Goal: Information Seeking & Learning: Learn about a topic

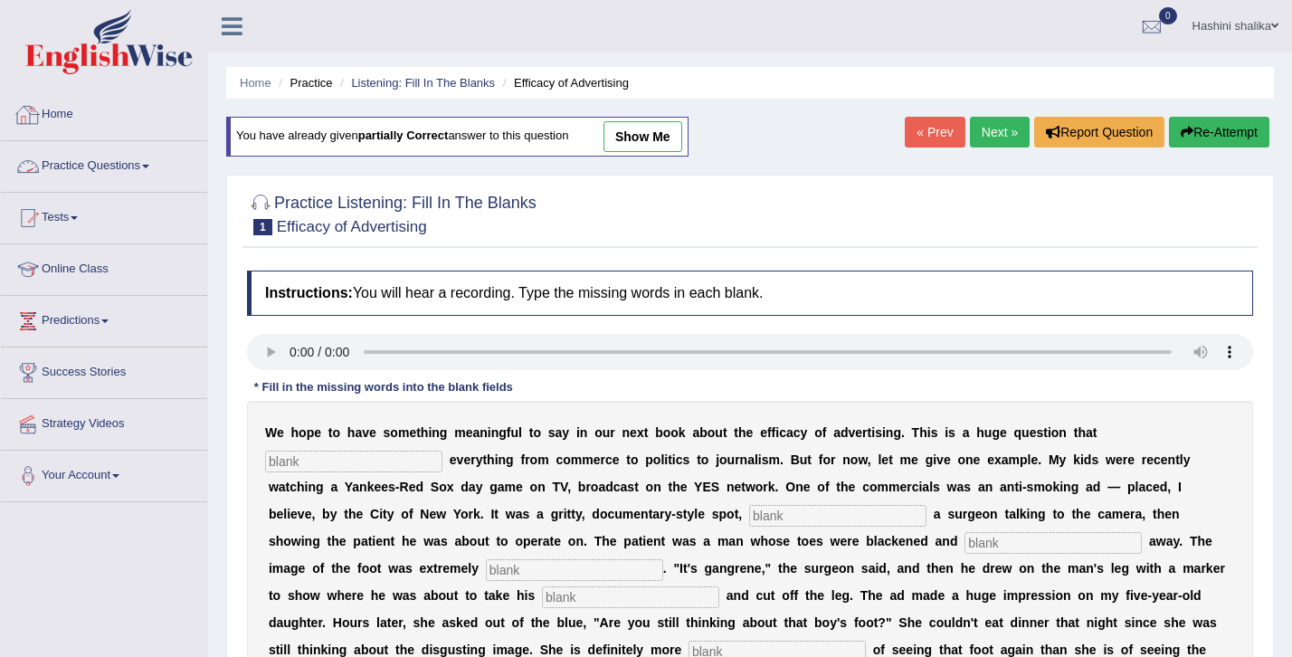
click at [127, 161] on link "Practice Questions" at bounding box center [104, 163] width 206 height 45
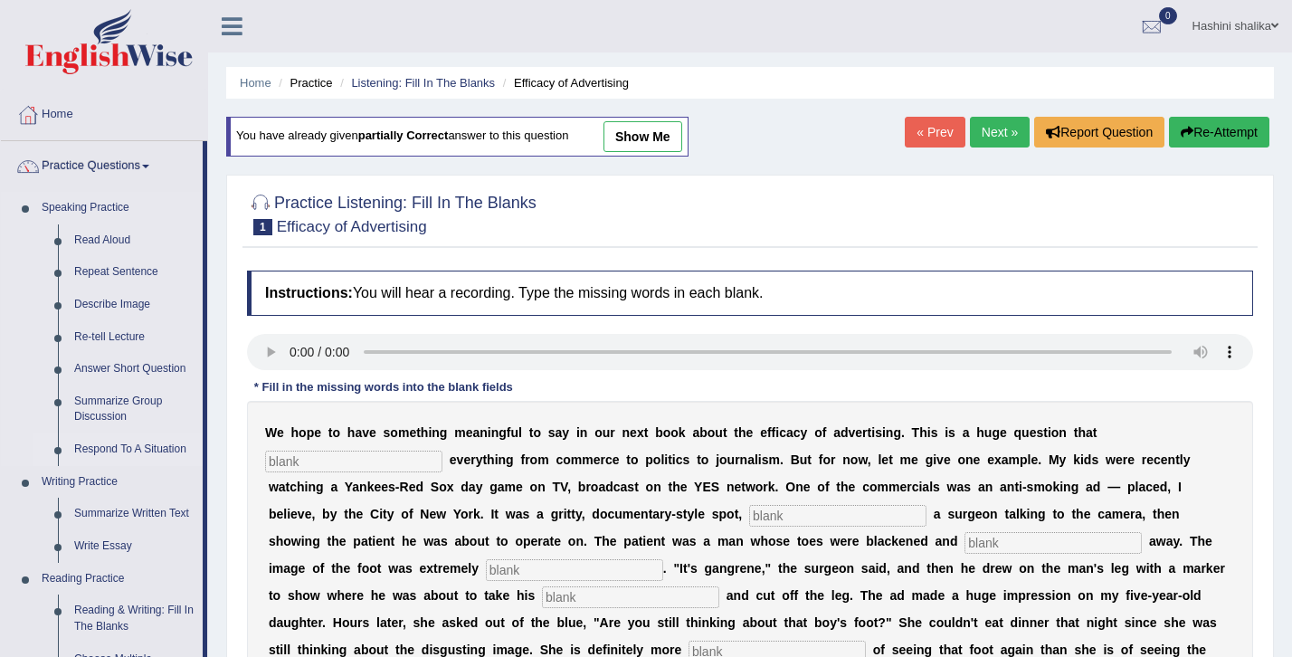
click at [115, 445] on link "Respond To A Situation" at bounding box center [134, 449] width 137 height 33
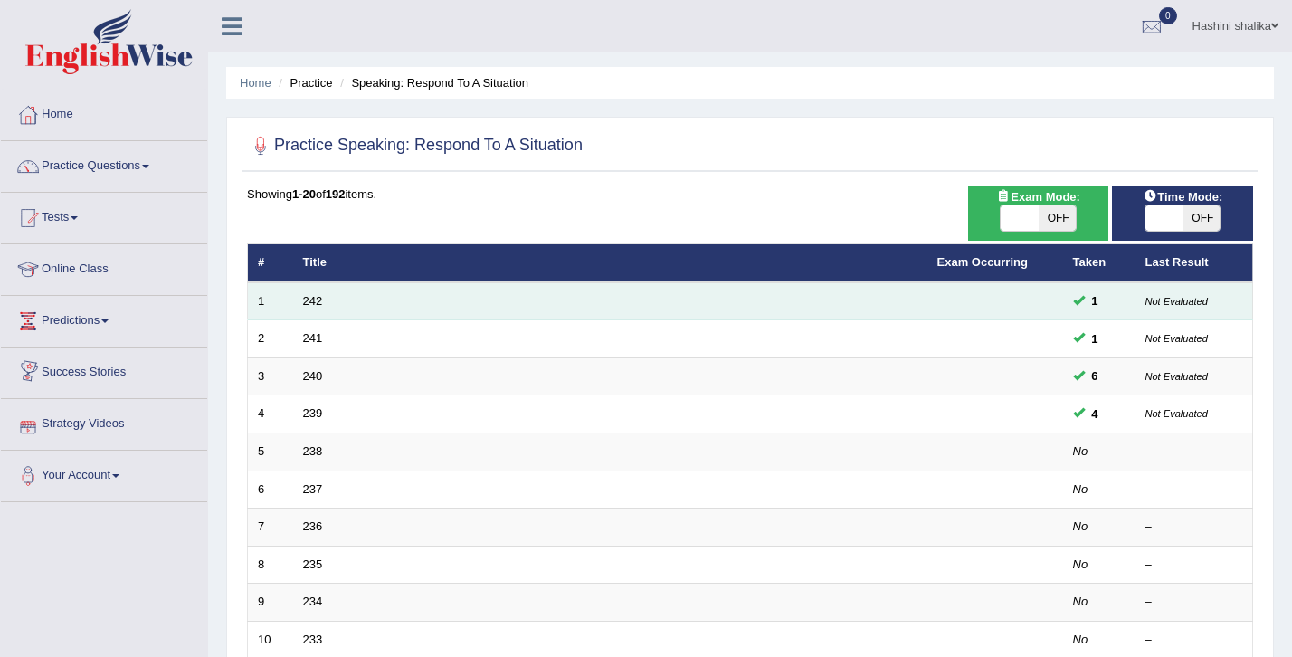
click at [299, 304] on td "242" at bounding box center [610, 301] width 634 height 38
click at [306, 304] on link "242" at bounding box center [313, 301] width 20 height 14
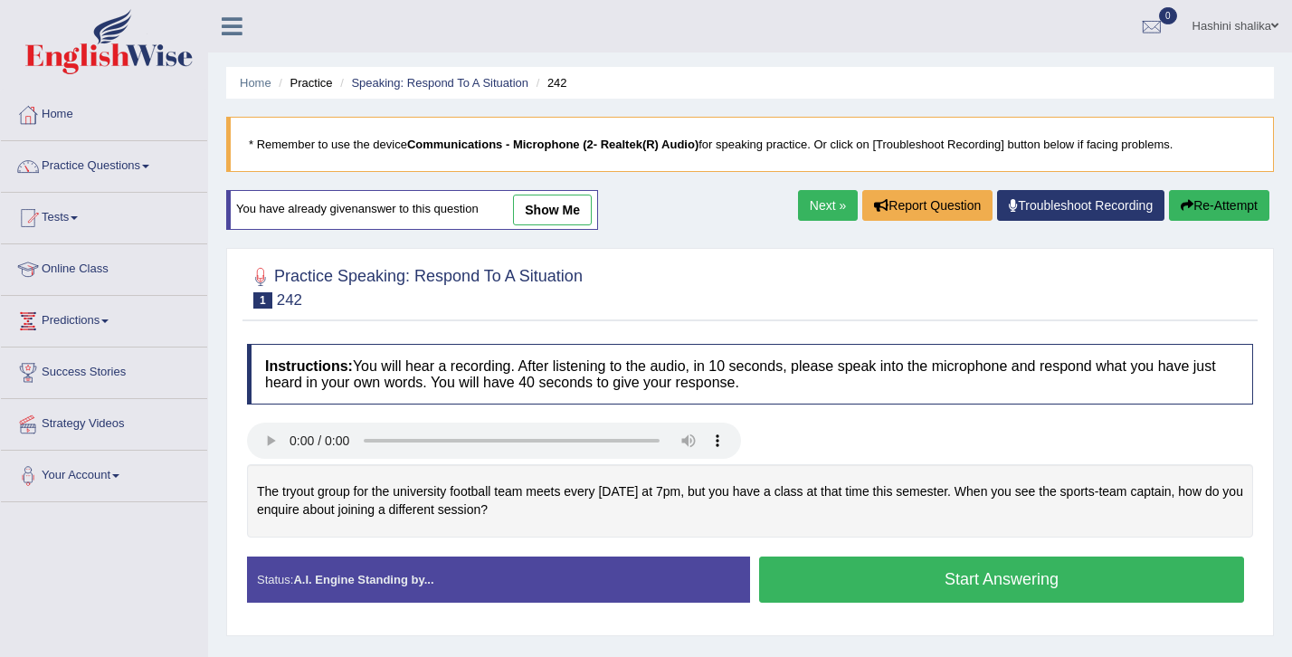
click at [562, 211] on link "show me" at bounding box center [552, 210] width 79 height 31
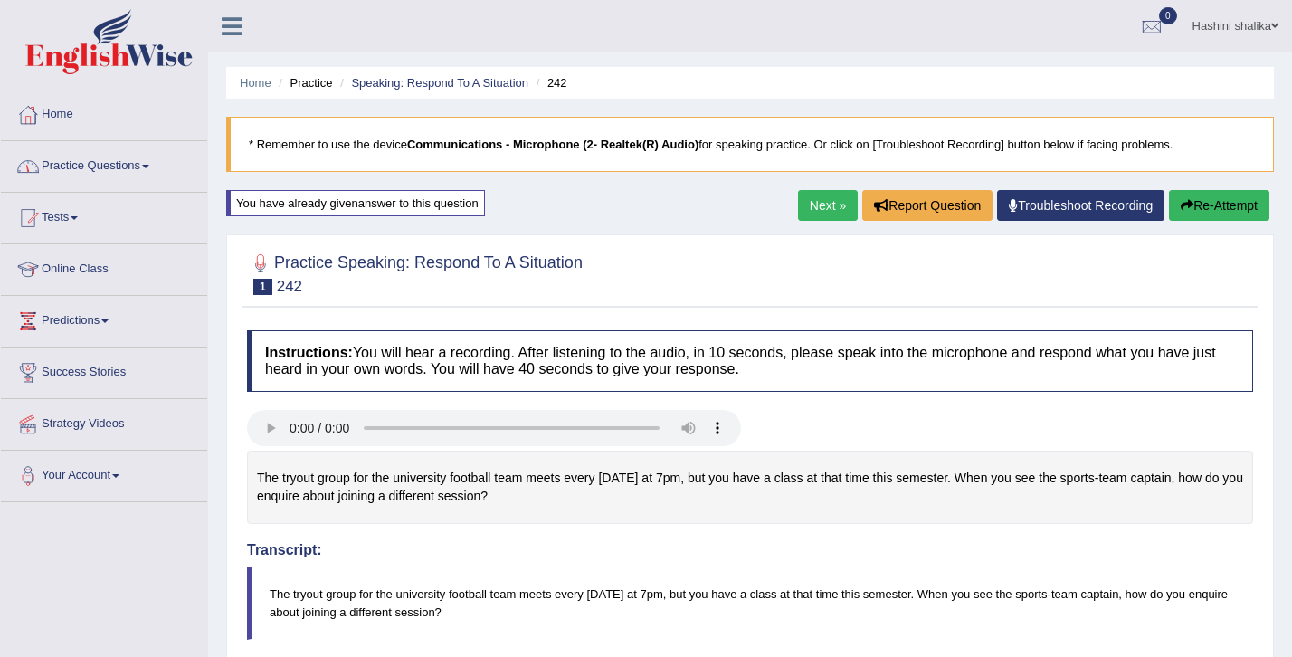
click at [117, 157] on link "Practice Questions" at bounding box center [104, 163] width 206 height 45
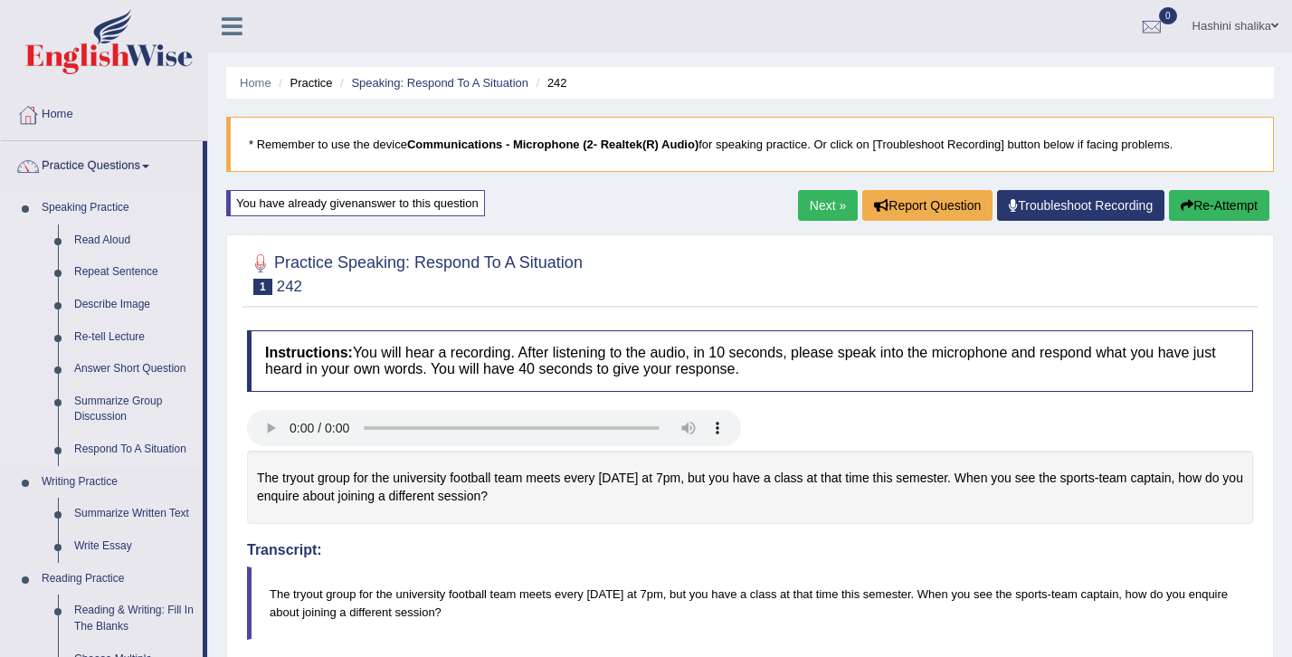
click at [117, 450] on link "Respond To A Situation" at bounding box center [134, 449] width 137 height 33
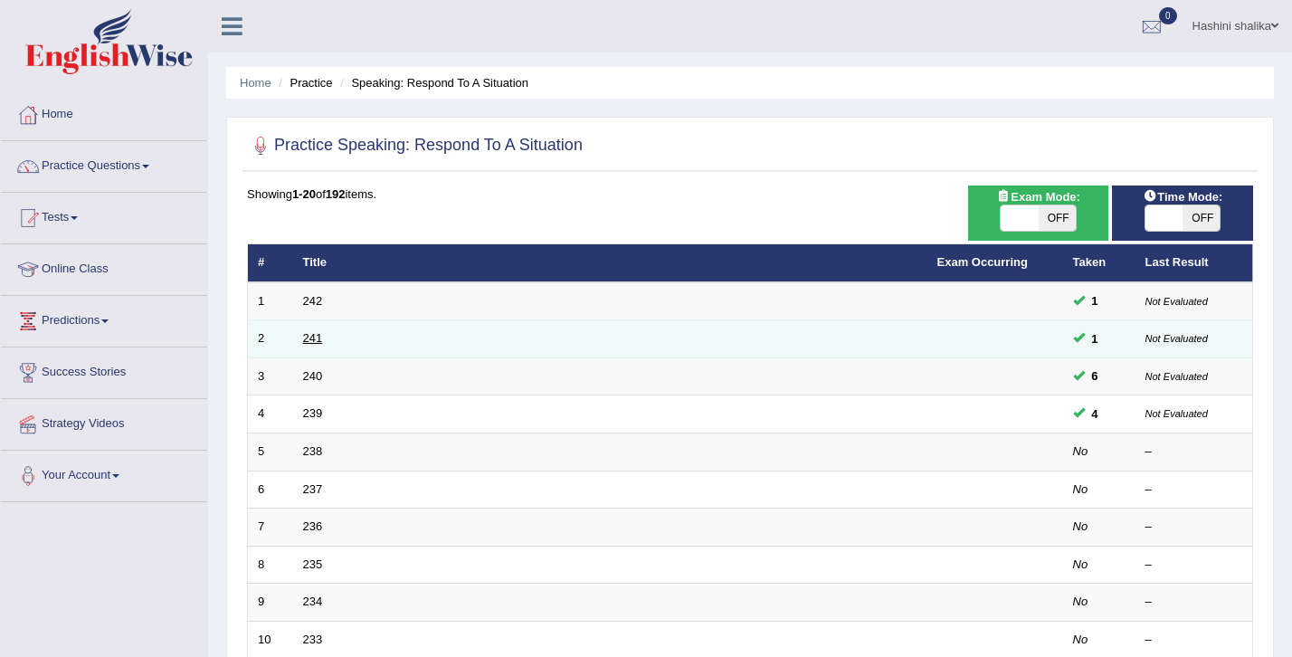
click at [304, 340] on link "241" at bounding box center [313, 338] width 20 height 14
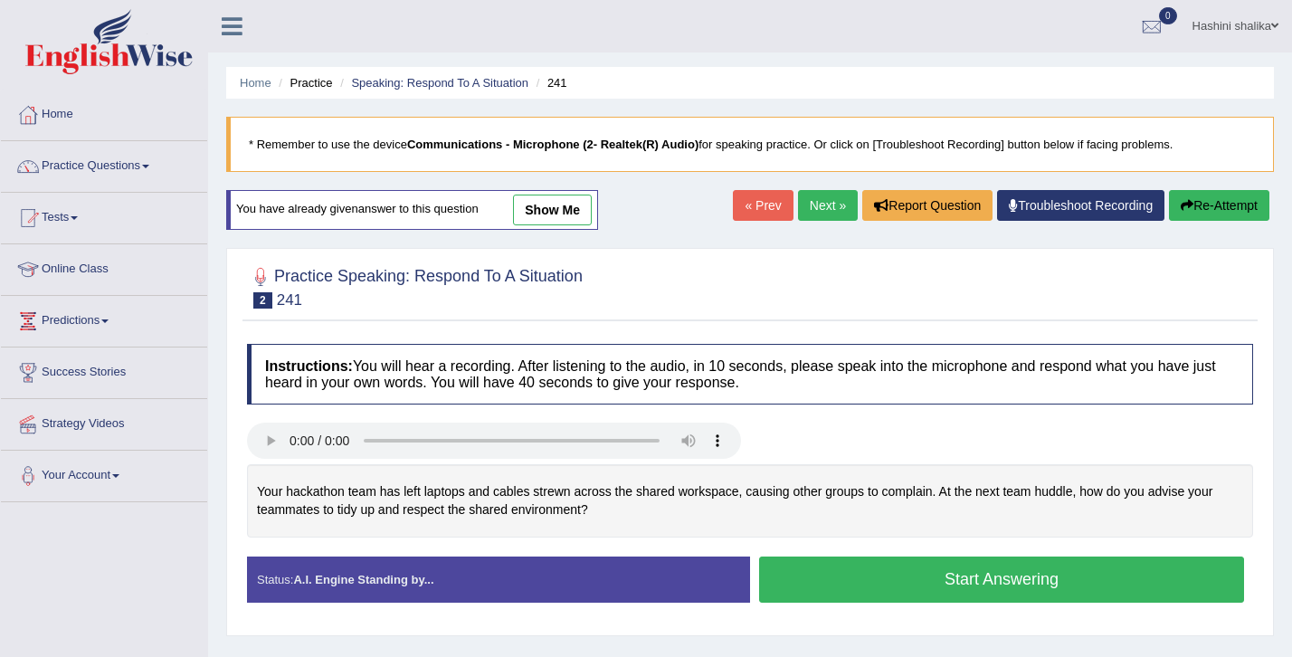
click at [575, 214] on link "show me" at bounding box center [552, 210] width 79 height 31
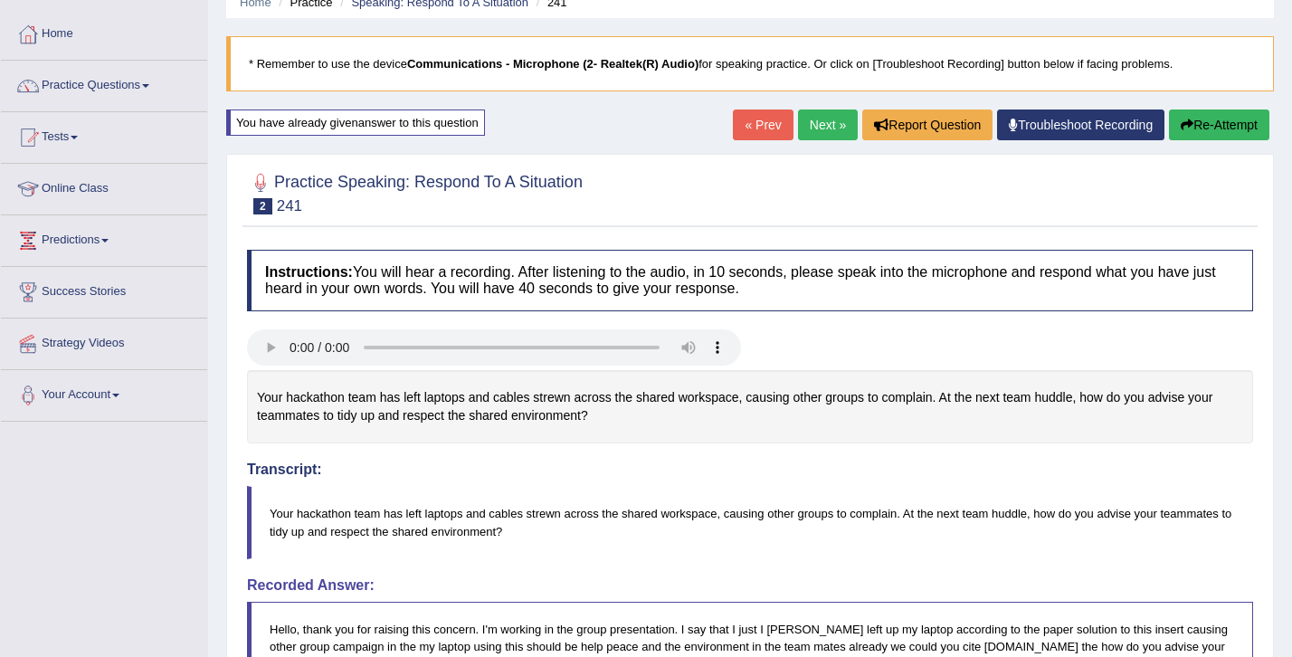
scroll to position [64, 0]
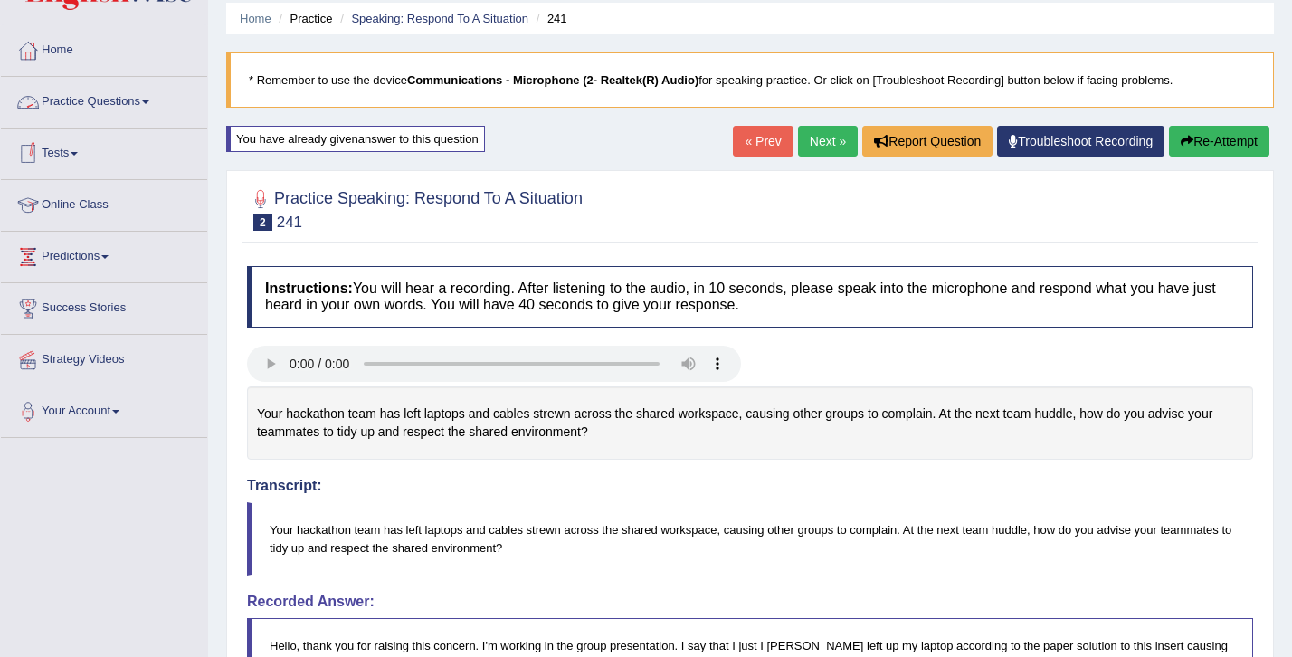
click at [119, 101] on link "Practice Questions" at bounding box center [104, 99] width 206 height 45
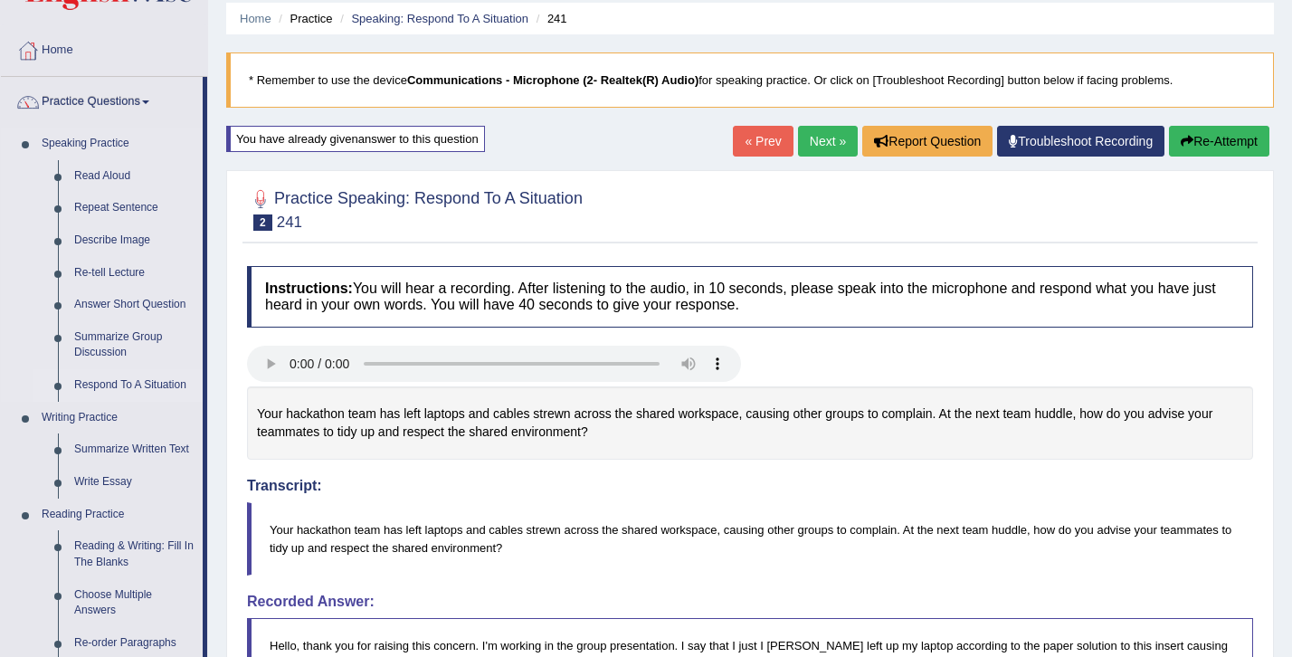
click at [110, 385] on link "Respond To A Situation" at bounding box center [134, 385] width 137 height 33
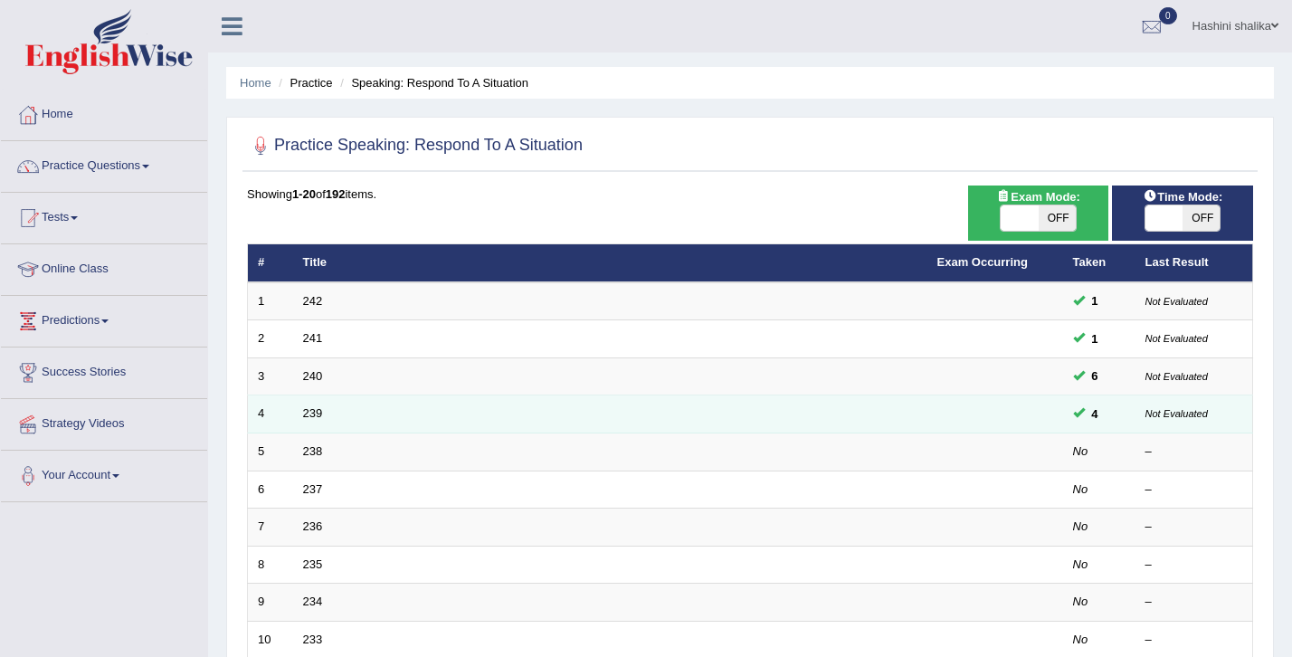
click at [1087, 409] on span "4" at bounding box center [1095, 413] width 21 height 19
click at [1079, 412] on span at bounding box center [1079, 412] width 12 height 12
click at [312, 420] on td "239" at bounding box center [610, 414] width 634 height 38
click at [317, 417] on link "239" at bounding box center [313, 413] width 20 height 14
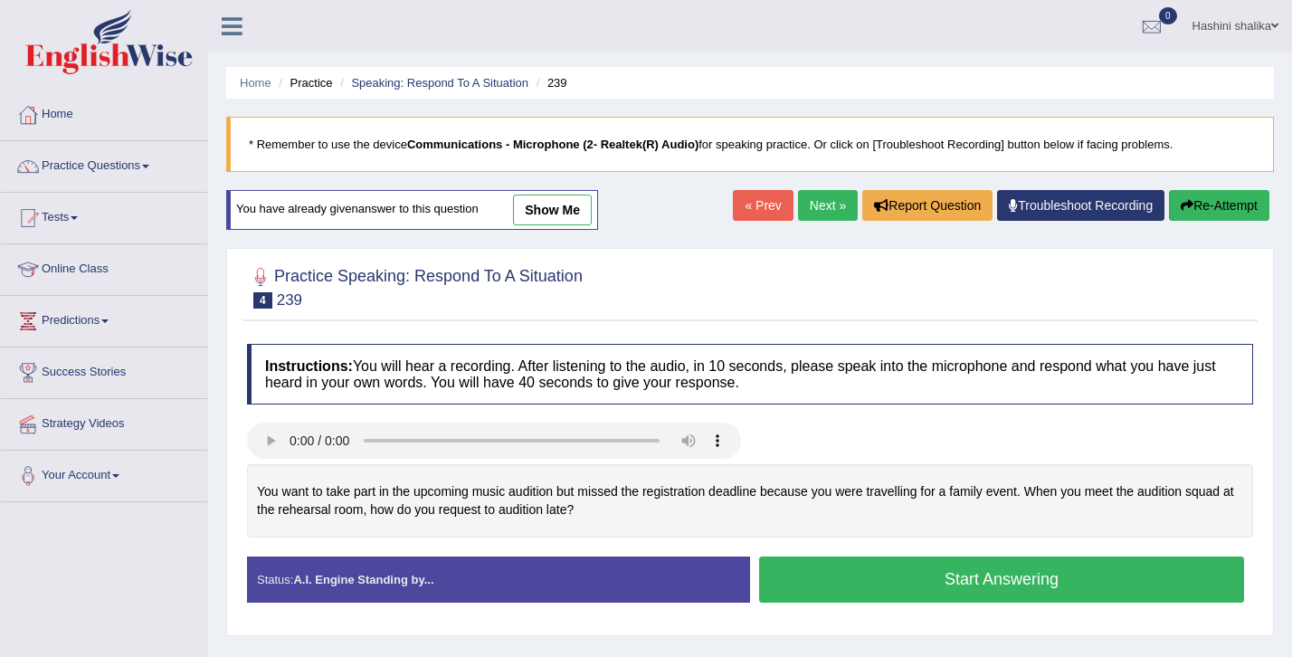
click at [547, 218] on link "show me" at bounding box center [552, 210] width 79 height 31
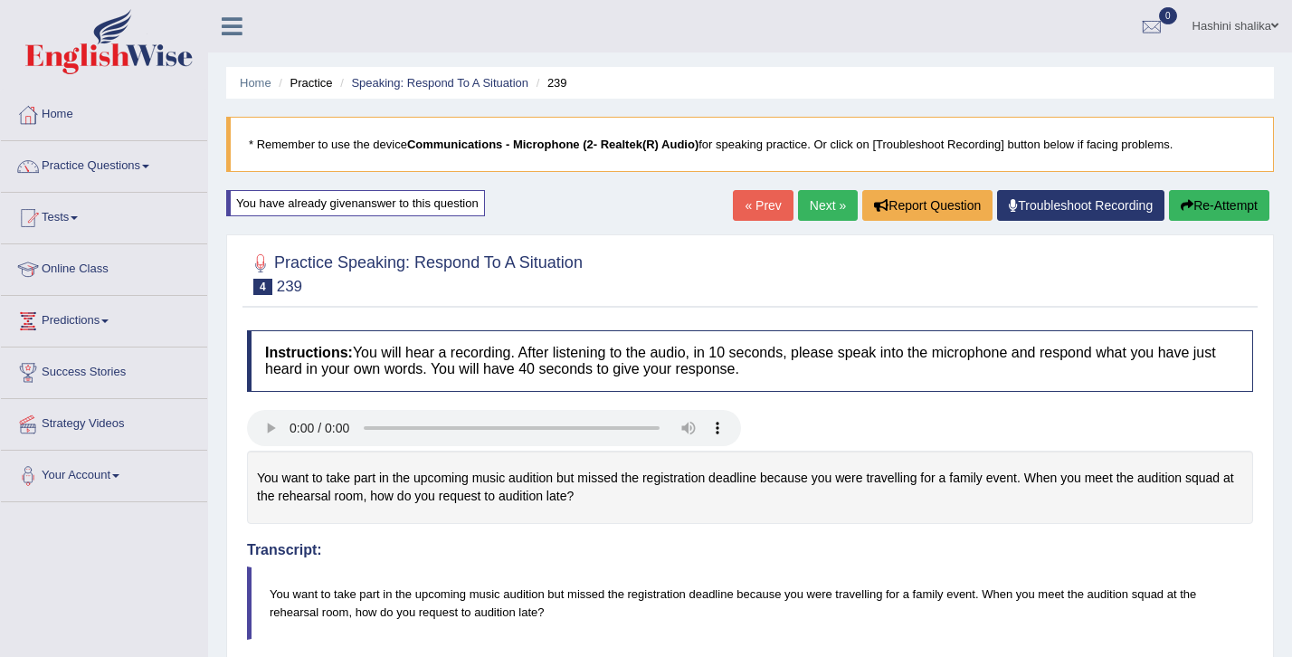
click at [836, 205] on link "Next »" at bounding box center [828, 205] width 60 height 31
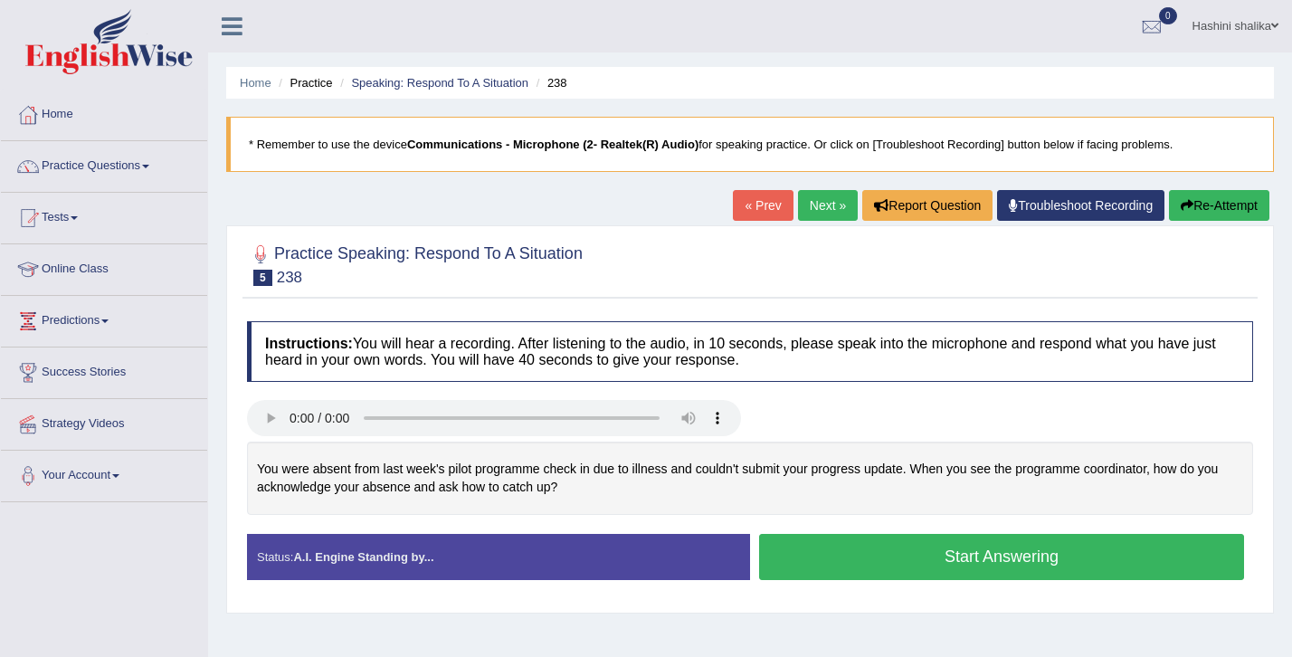
drag, startPoint x: 523, startPoint y: 498, endPoint x: 635, endPoint y: 479, distance: 113.8
click at [635, 479] on div "You were absent from last week's pilot programme check in due to illness and co…" at bounding box center [750, 477] width 1006 height 73
click at [1037, 558] on button "Start Answering" at bounding box center [1001, 557] width 485 height 46
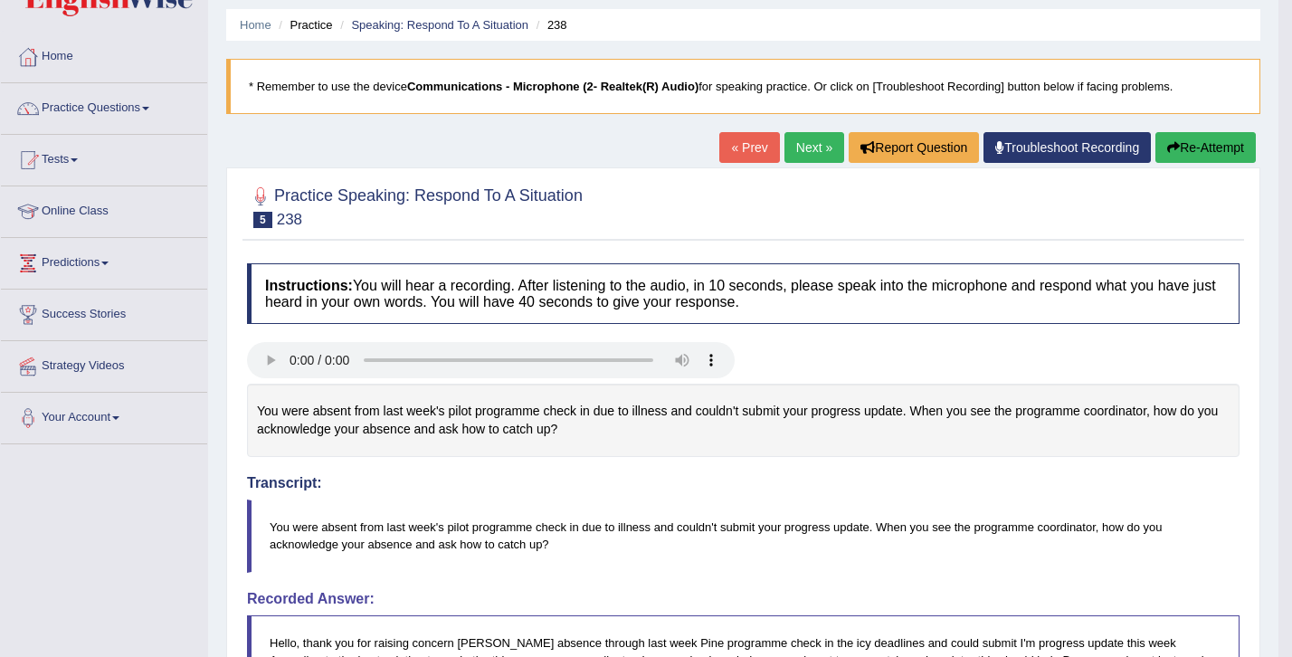
scroll to position [57, 0]
click at [828, 143] on link "Next »" at bounding box center [814, 148] width 60 height 31
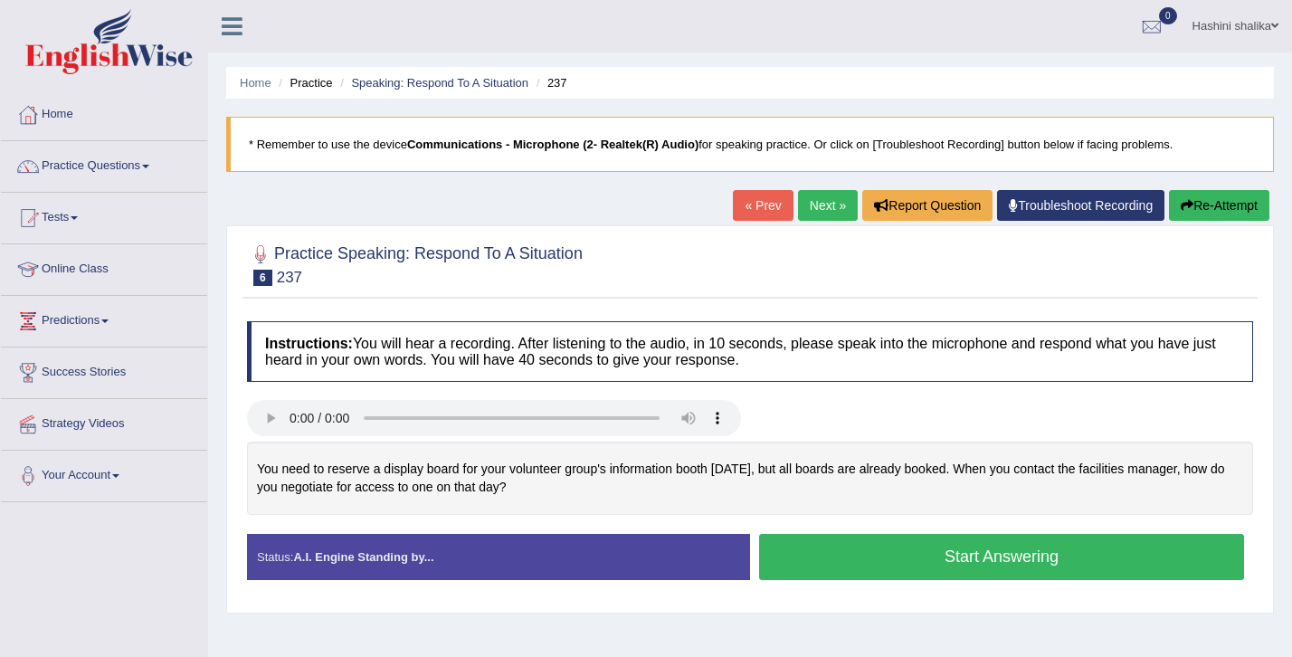
click at [1037, 554] on button "Start Answering" at bounding box center [1001, 557] width 485 height 46
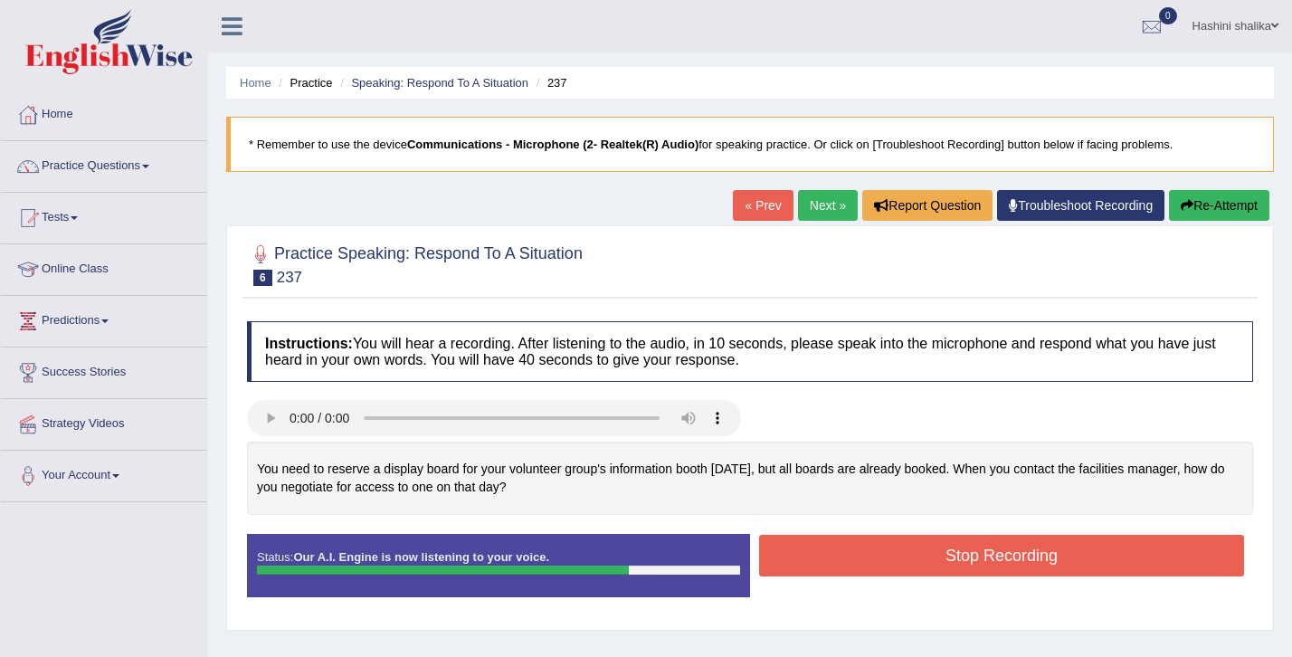
click at [1037, 554] on button "Stop Recording" at bounding box center [1001, 556] width 485 height 42
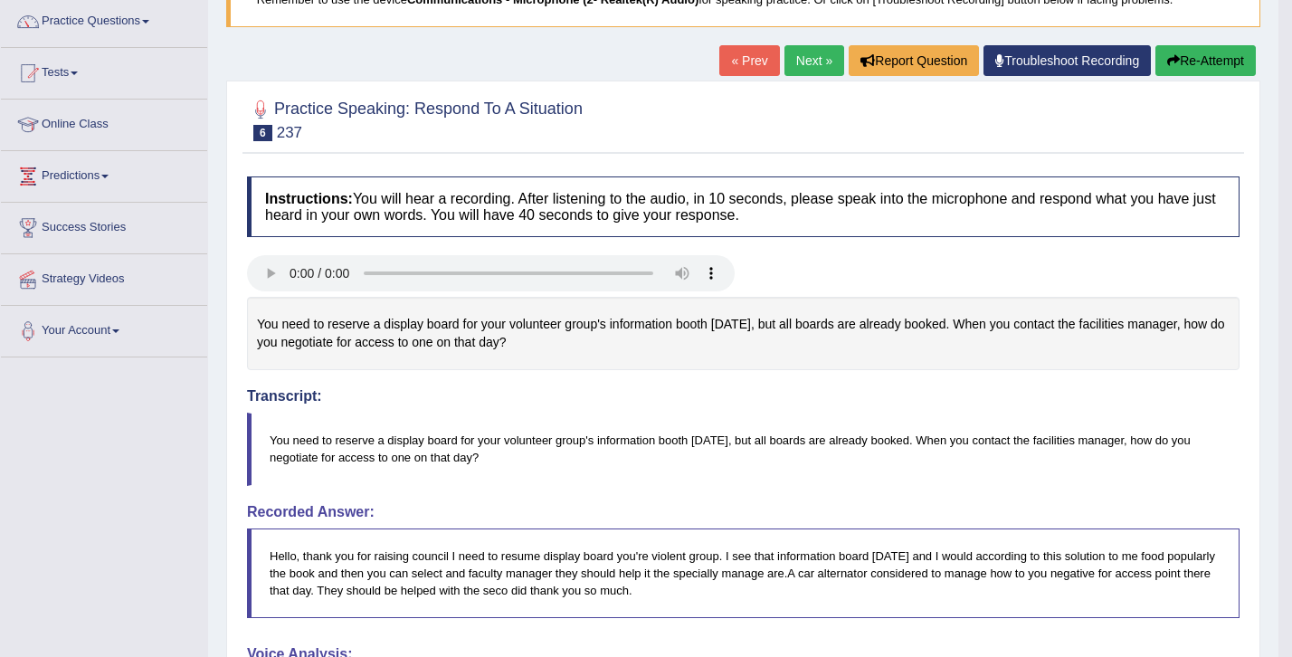
scroll to position [141, 0]
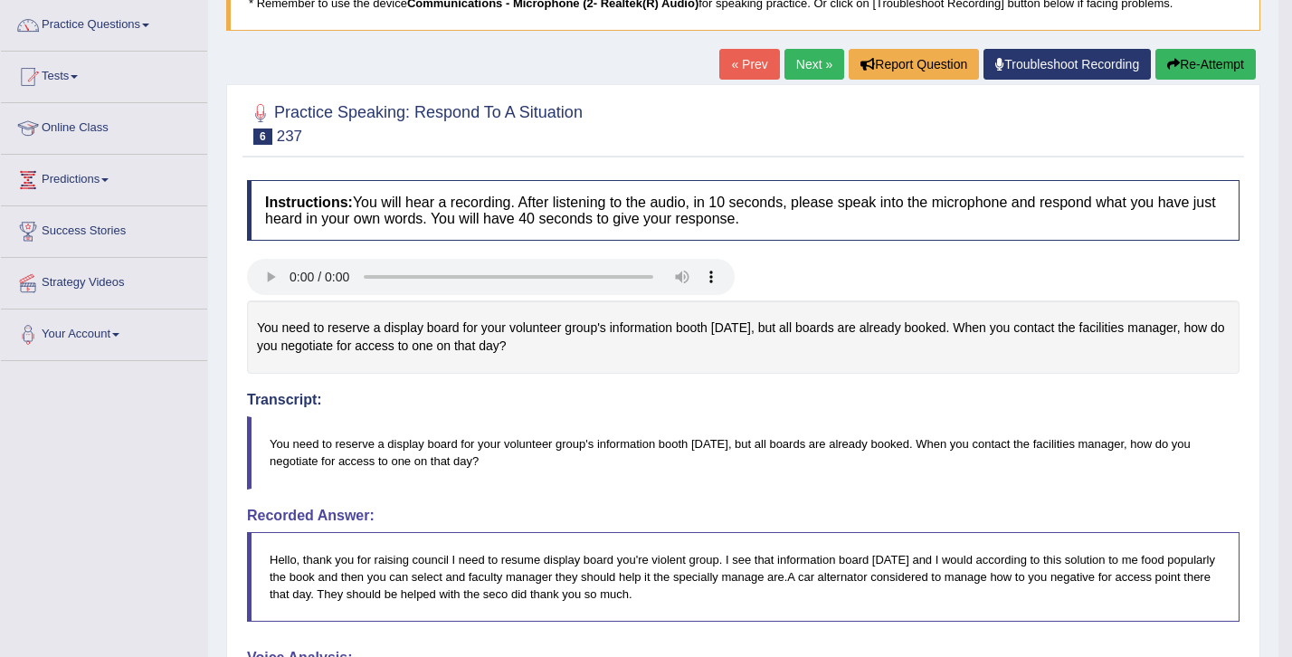
click at [763, 62] on link "« Prev" at bounding box center [749, 64] width 60 height 31
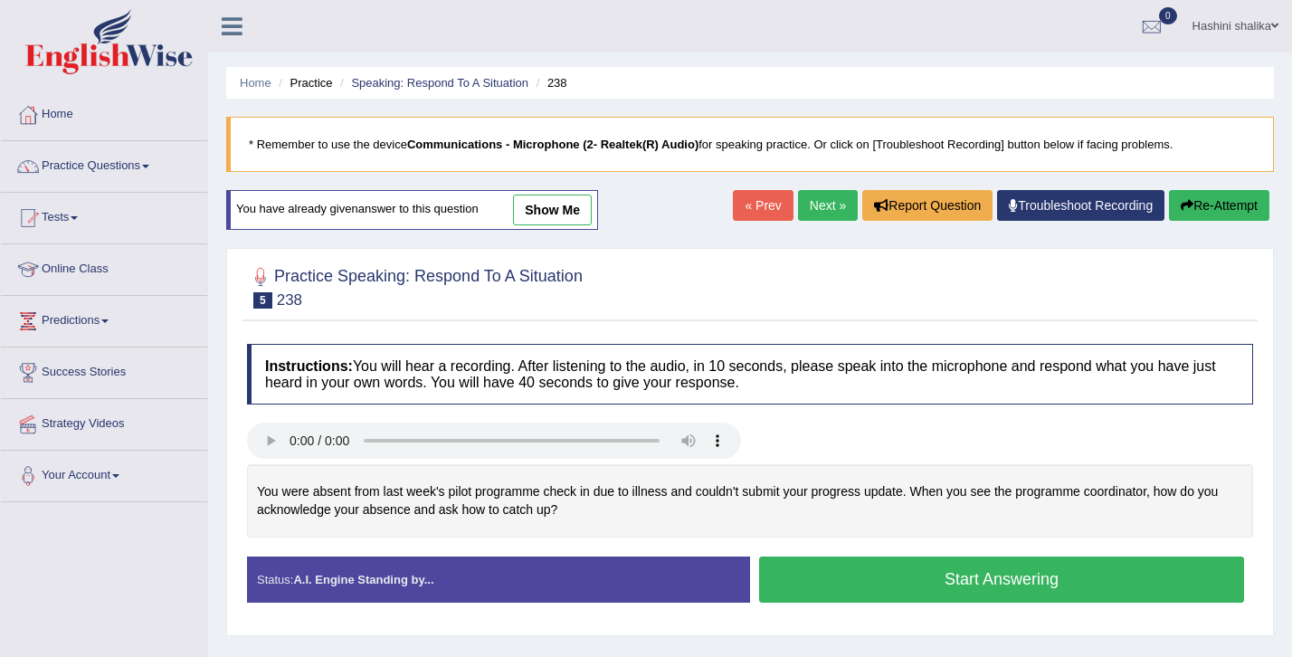
click at [830, 211] on link "Next »" at bounding box center [828, 205] width 60 height 31
click at [830, 572] on button "Start Answering" at bounding box center [1001, 579] width 485 height 46
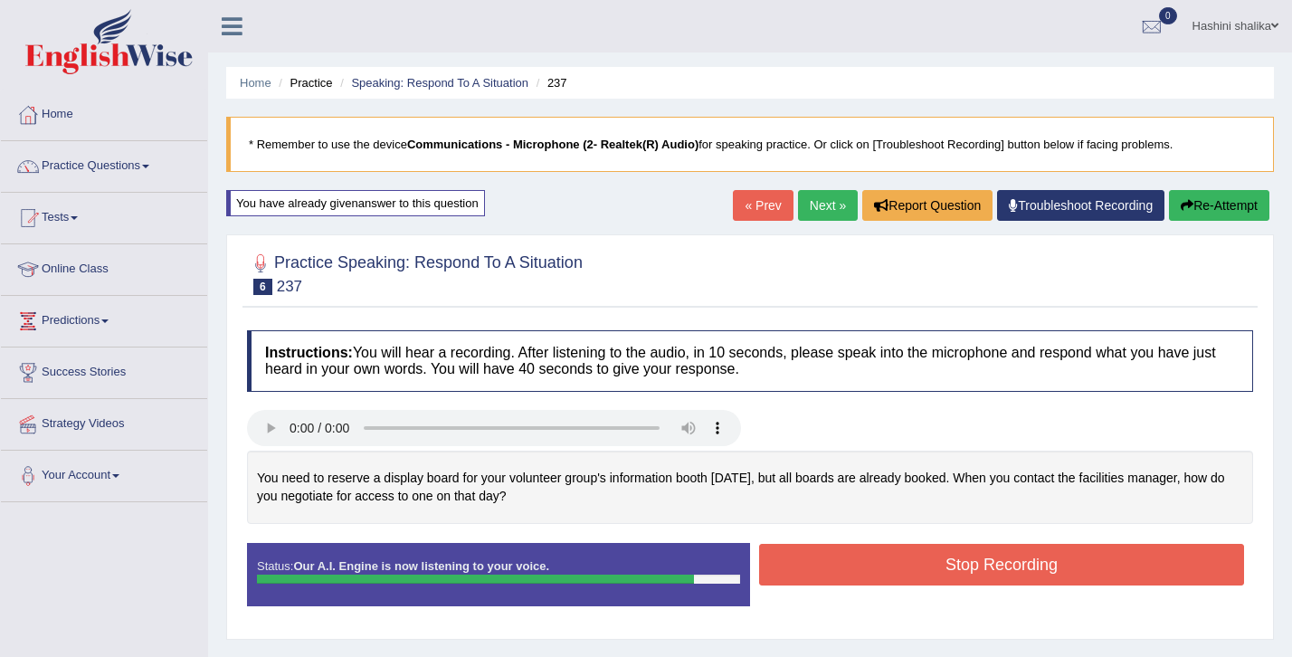
click at [830, 572] on button "Stop Recording" at bounding box center [1001, 565] width 485 height 42
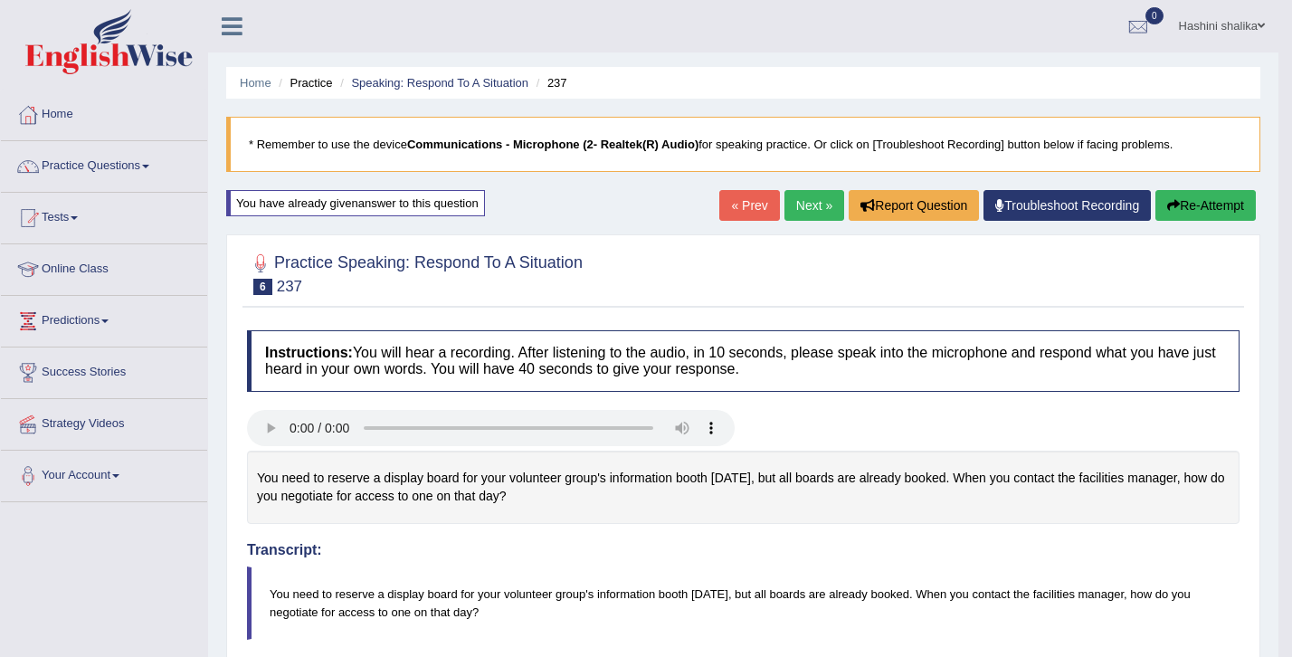
drag, startPoint x: 1297, startPoint y: 223, endPoint x: 1297, endPoint y: 435, distance: 211.7
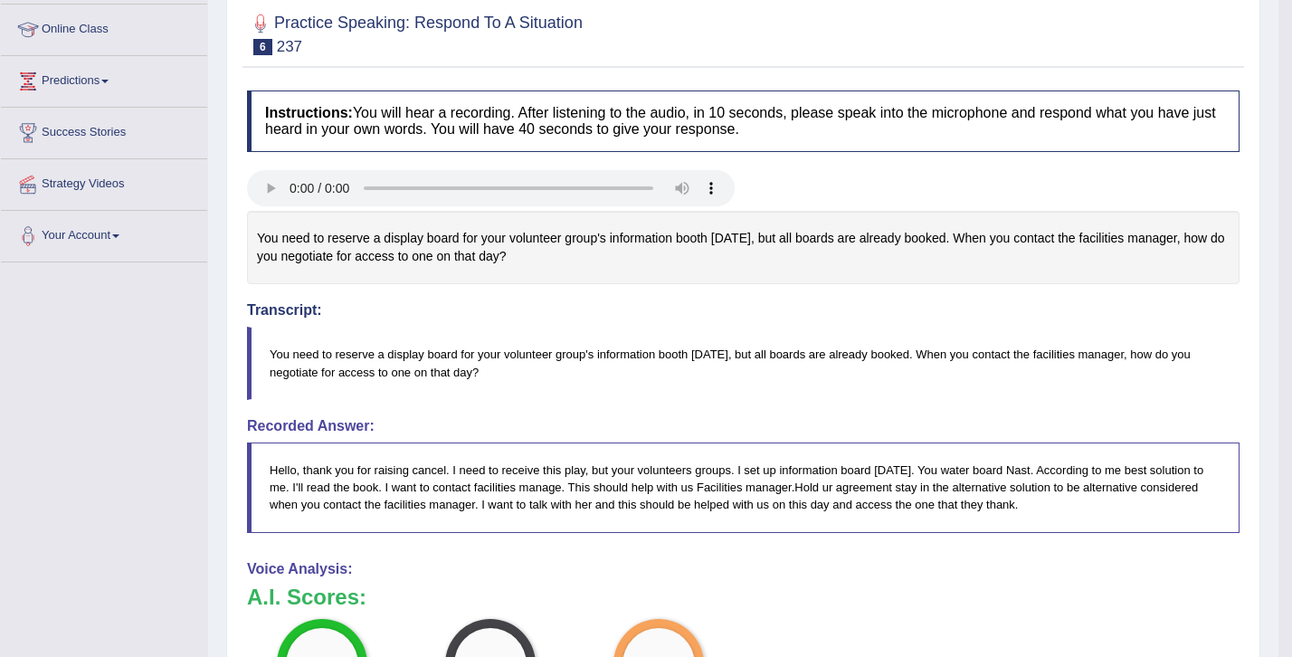
scroll to position [264, 0]
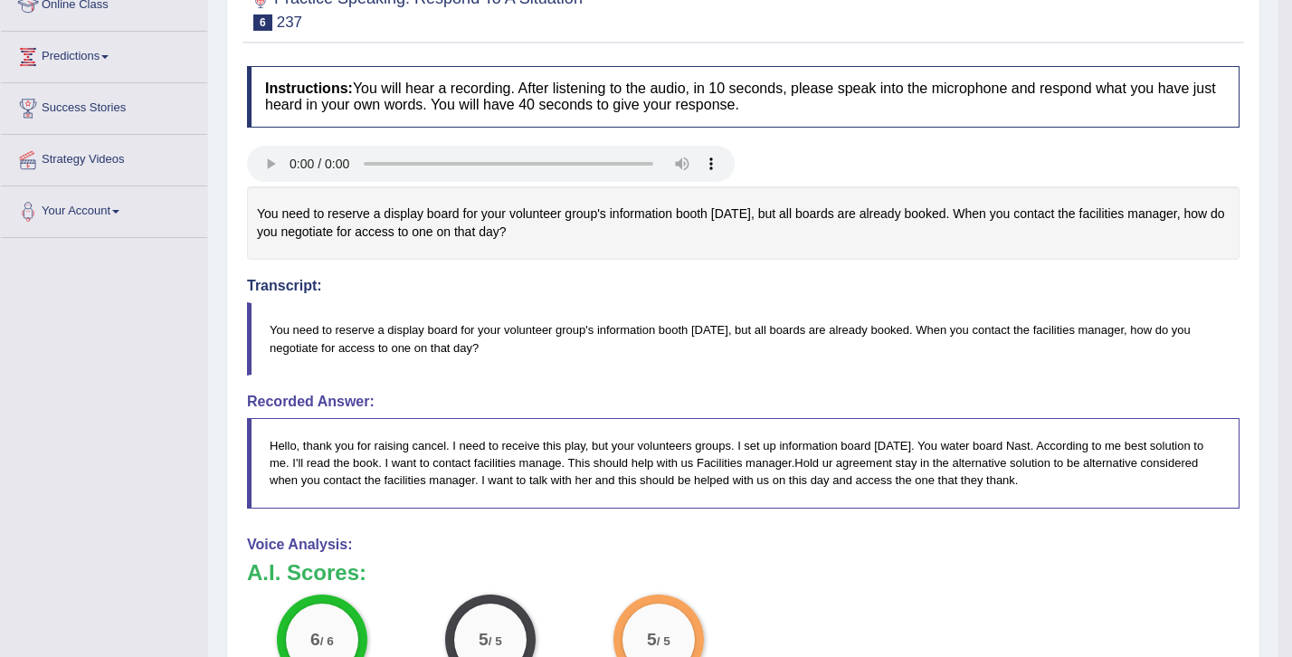
drag, startPoint x: 1295, startPoint y: 386, endPoint x: 1288, endPoint y: 269, distance: 117.8
click at [1288, 269] on body "Toggle navigation Home Practice Questions Speaking Practice Read Aloud Repeat S…" at bounding box center [646, 64] width 1292 height 657
drag, startPoint x: 1293, startPoint y: 199, endPoint x: 1271, endPoint y: 125, distance: 77.3
click at [1271, 125] on div "Home Practice Speaking: Respond To A Situation 237 * Remember to use the device…" at bounding box center [743, 369] width 1070 height 1267
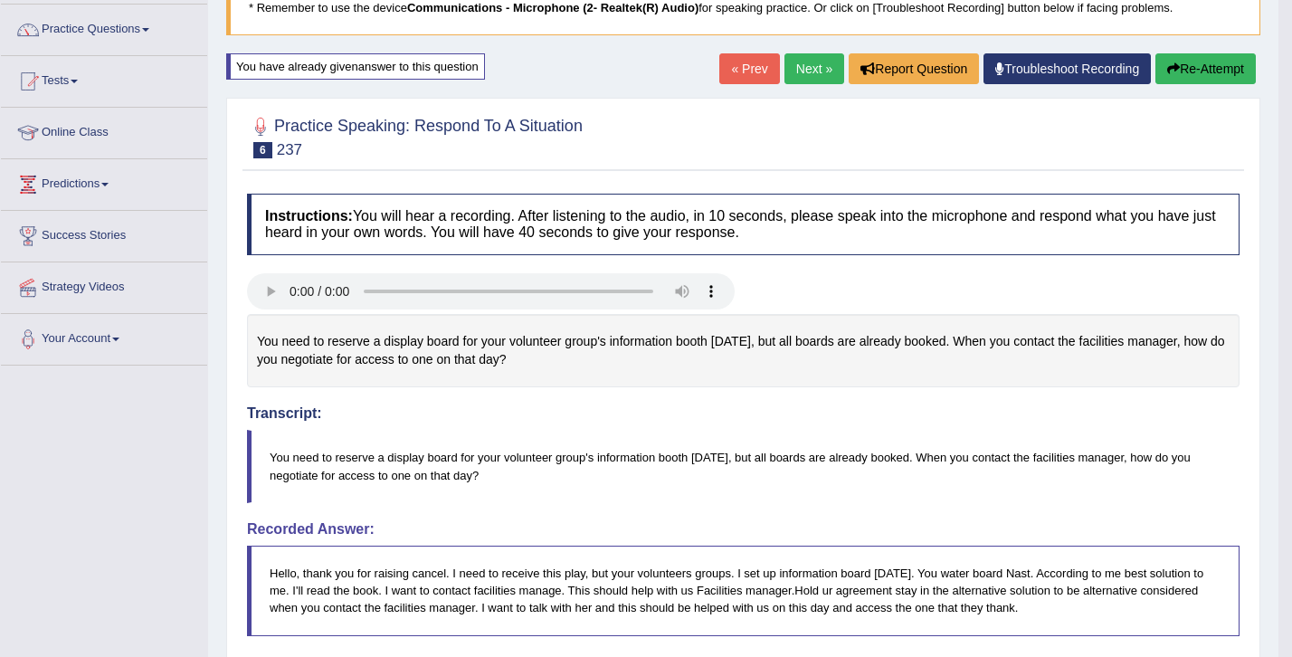
scroll to position [139, 0]
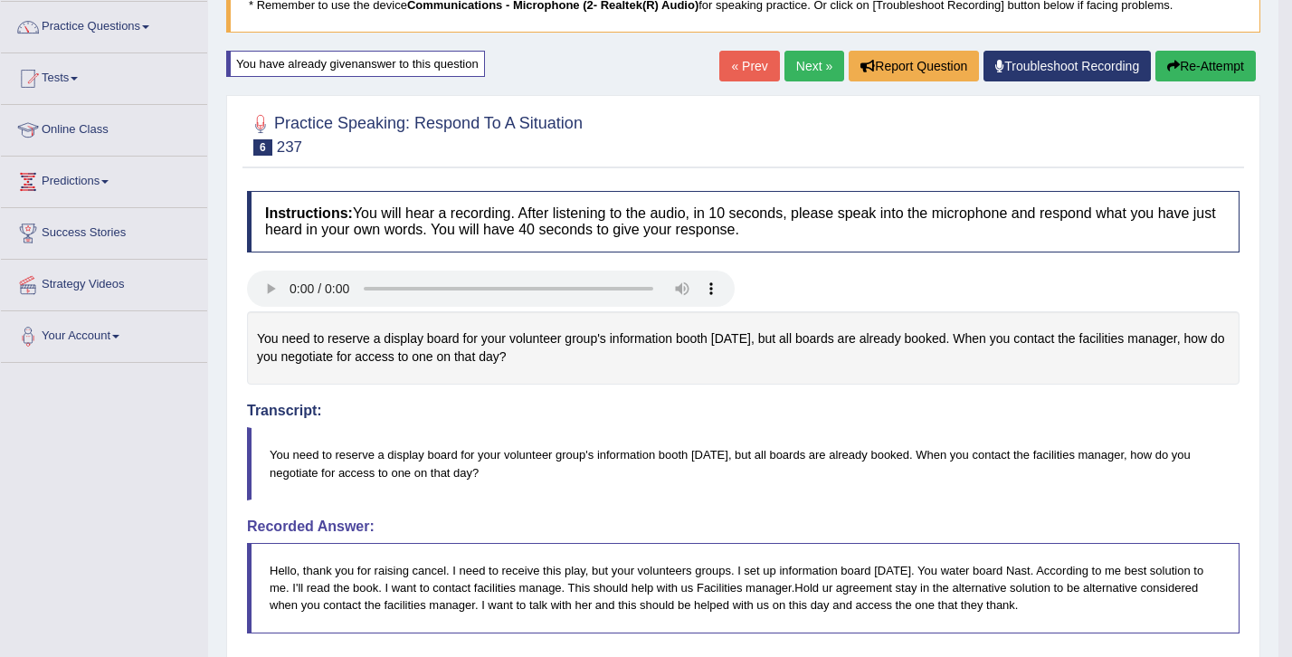
click at [811, 76] on link "Next »" at bounding box center [814, 66] width 60 height 31
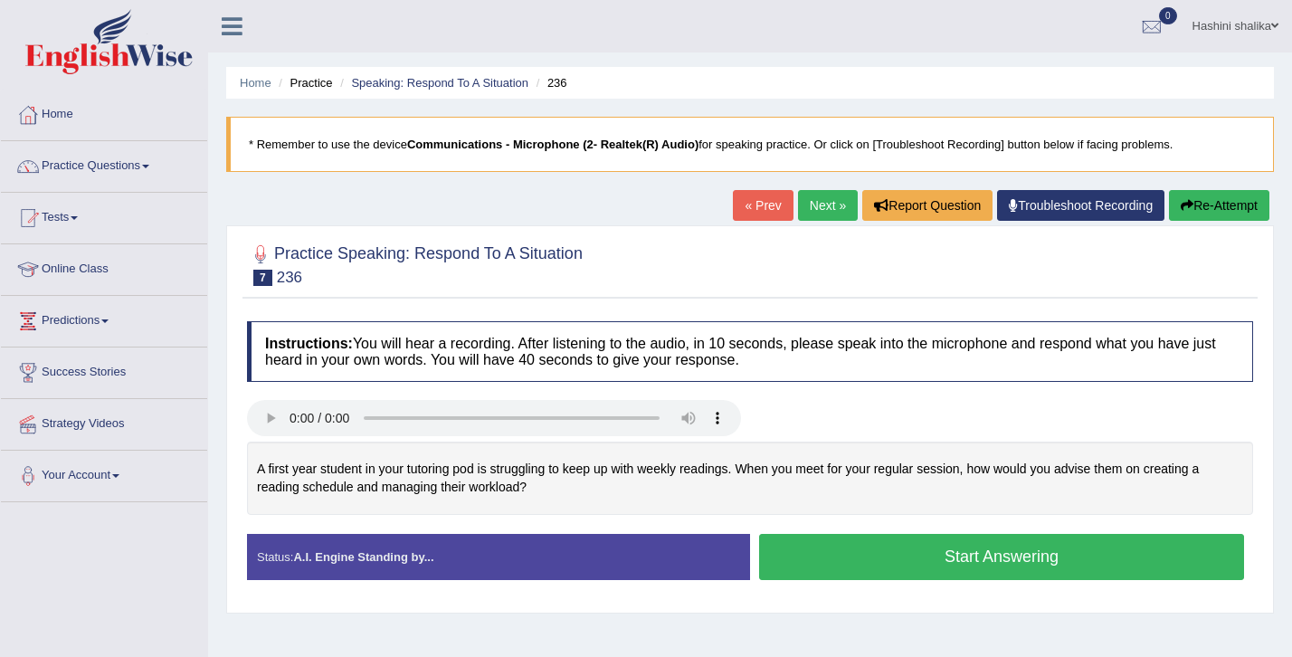
click at [943, 549] on button "Start Answering" at bounding box center [1001, 557] width 485 height 46
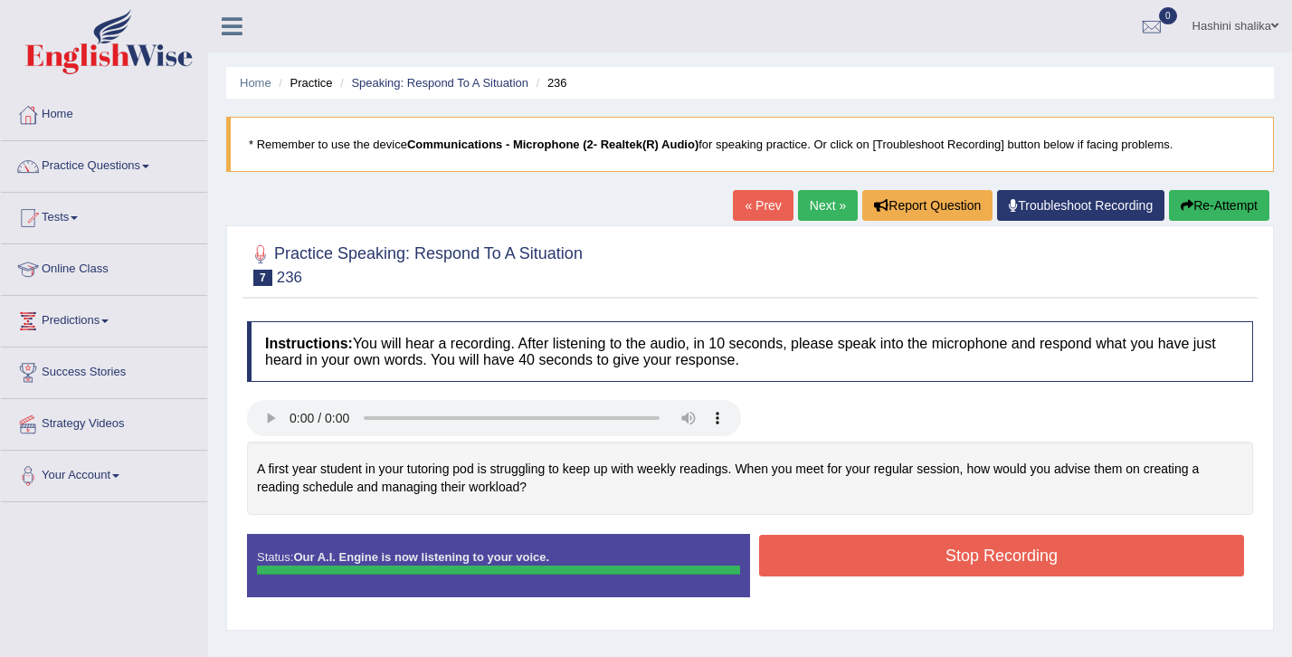
click at [943, 549] on button "Stop Recording" at bounding box center [1001, 556] width 485 height 42
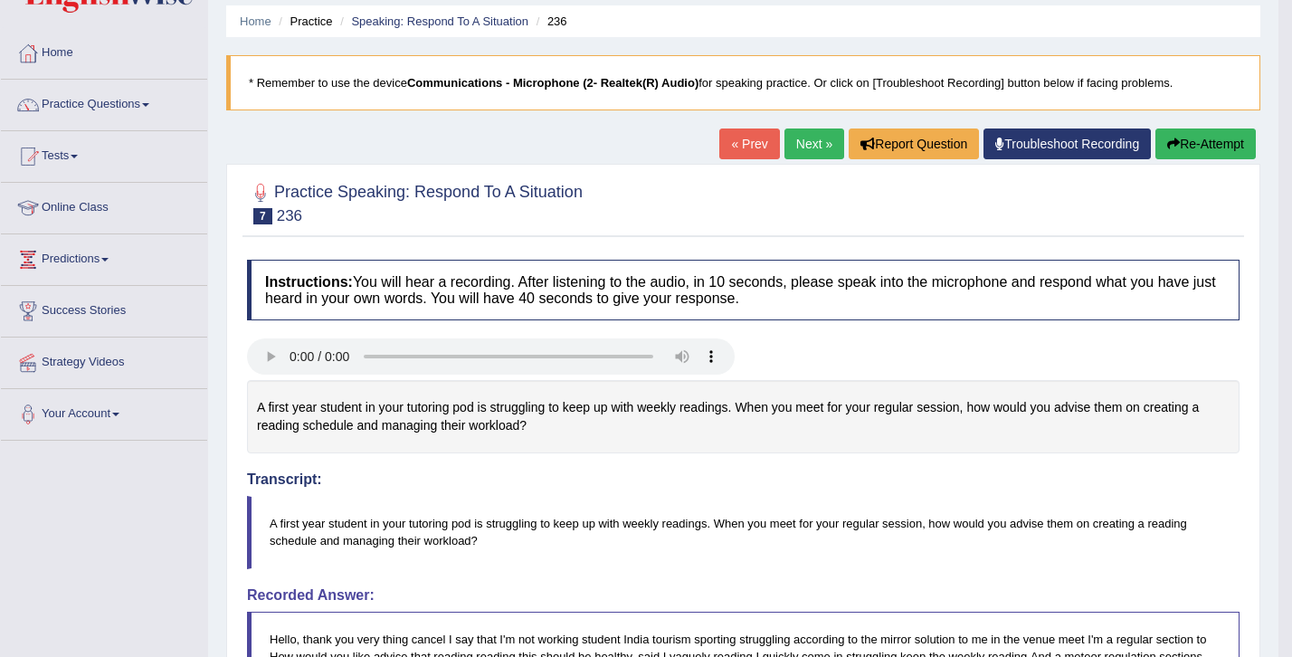
scroll to position [68, 0]
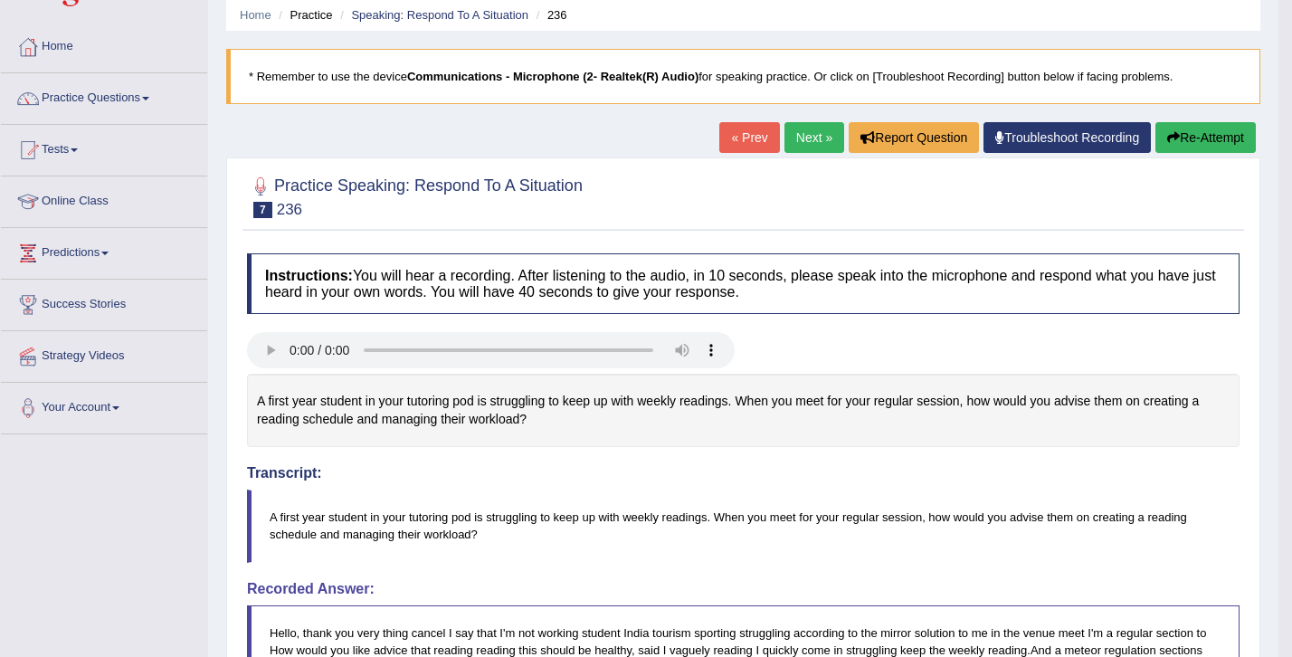
drag, startPoint x: 1300, startPoint y: 193, endPoint x: 1286, endPoint y: 410, distance: 217.6
click at [1286, 410] on html "Toggle navigation Home Practice Questions Speaking Practice Read Aloud Repeat S…" at bounding box center [646, 260] width 1292 height 657
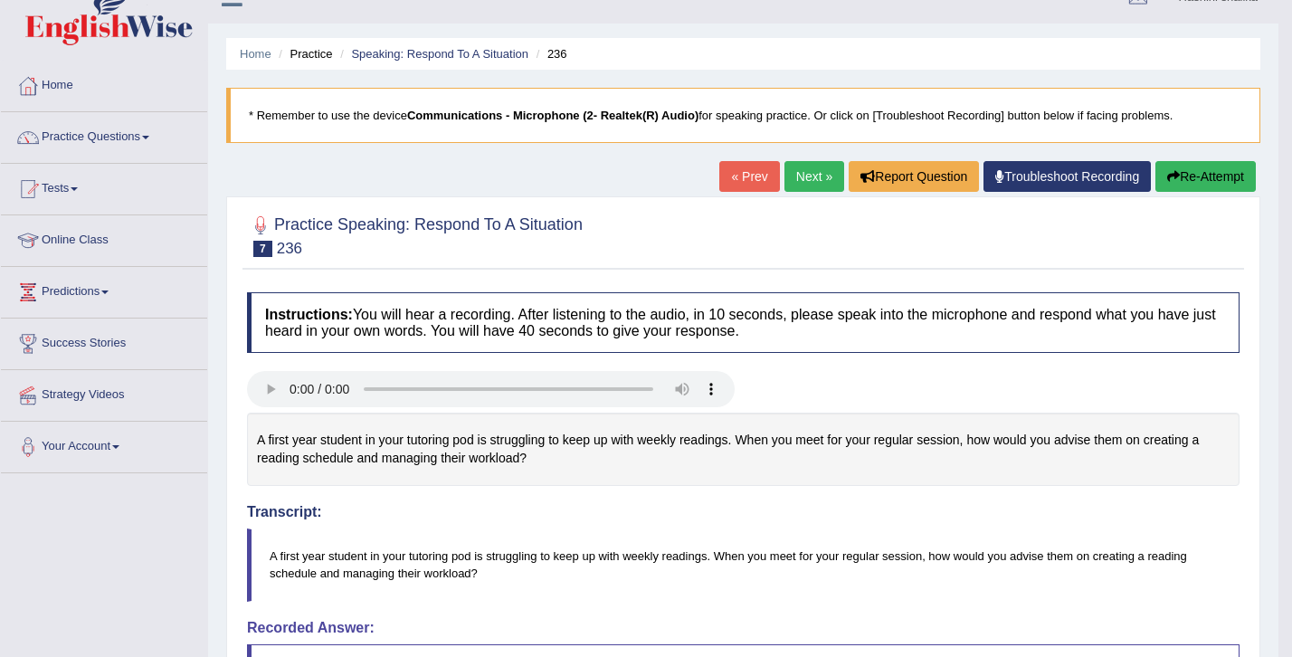
scroll to position [18, 0]
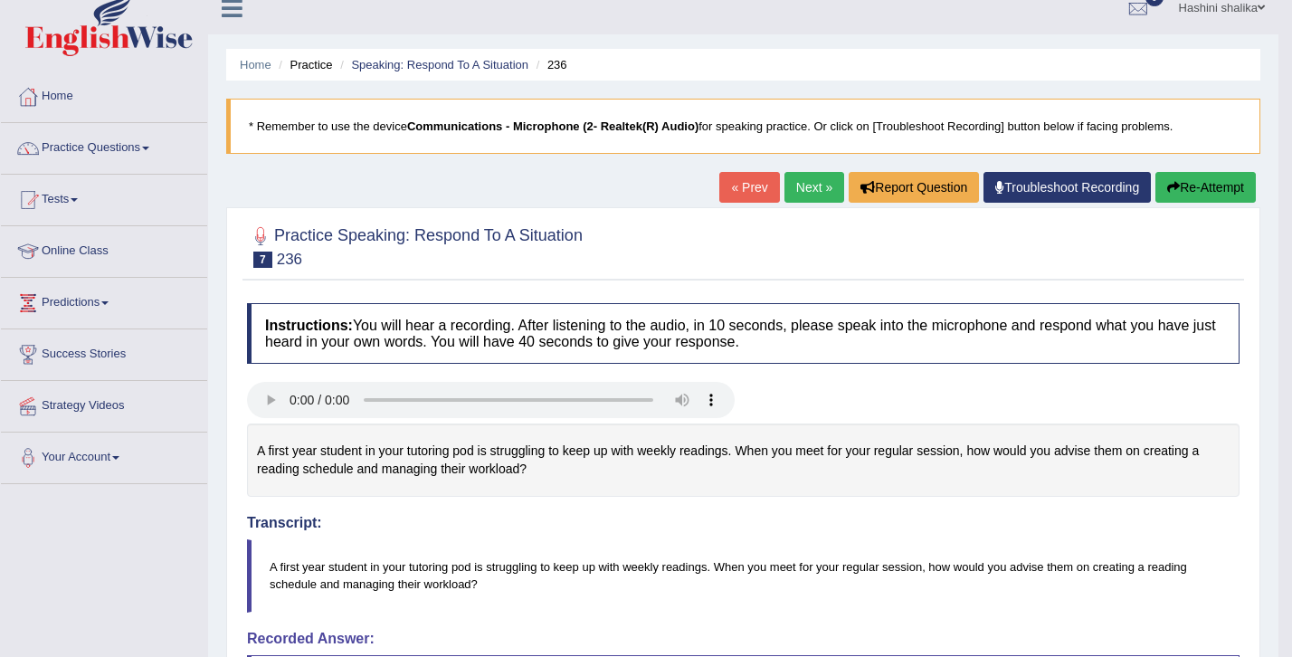
click at [811, 189] on link "Next »" at bounding box center [814, 187] width 60 height 31
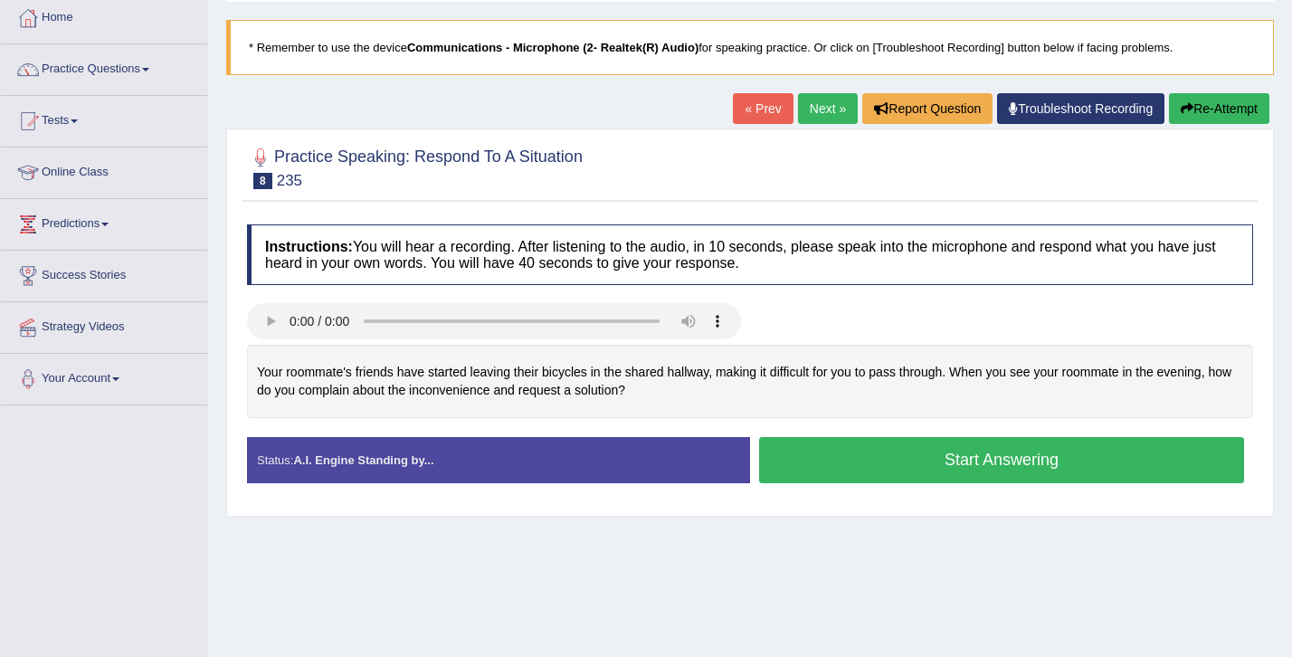
scroll to position [105, 0]
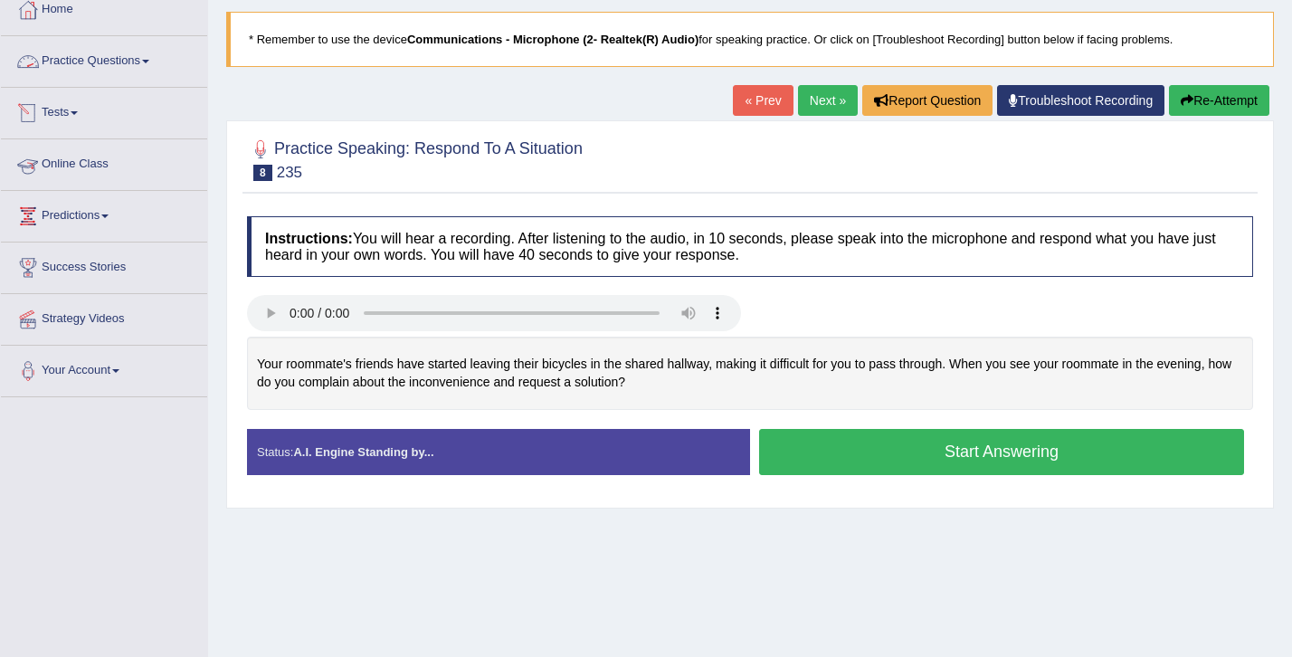
click at [94, 66] on link "Practice Questions" at bounding box center [104, 58] width 206 height 45
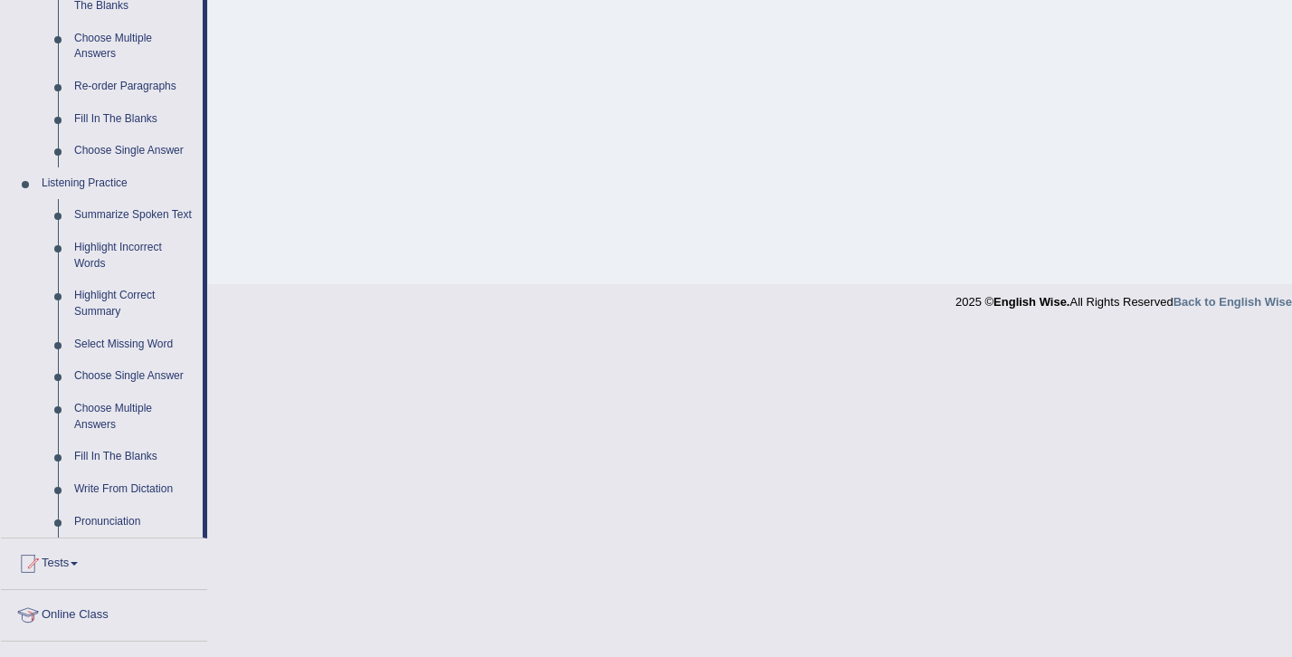
scroll to position [626, 0]
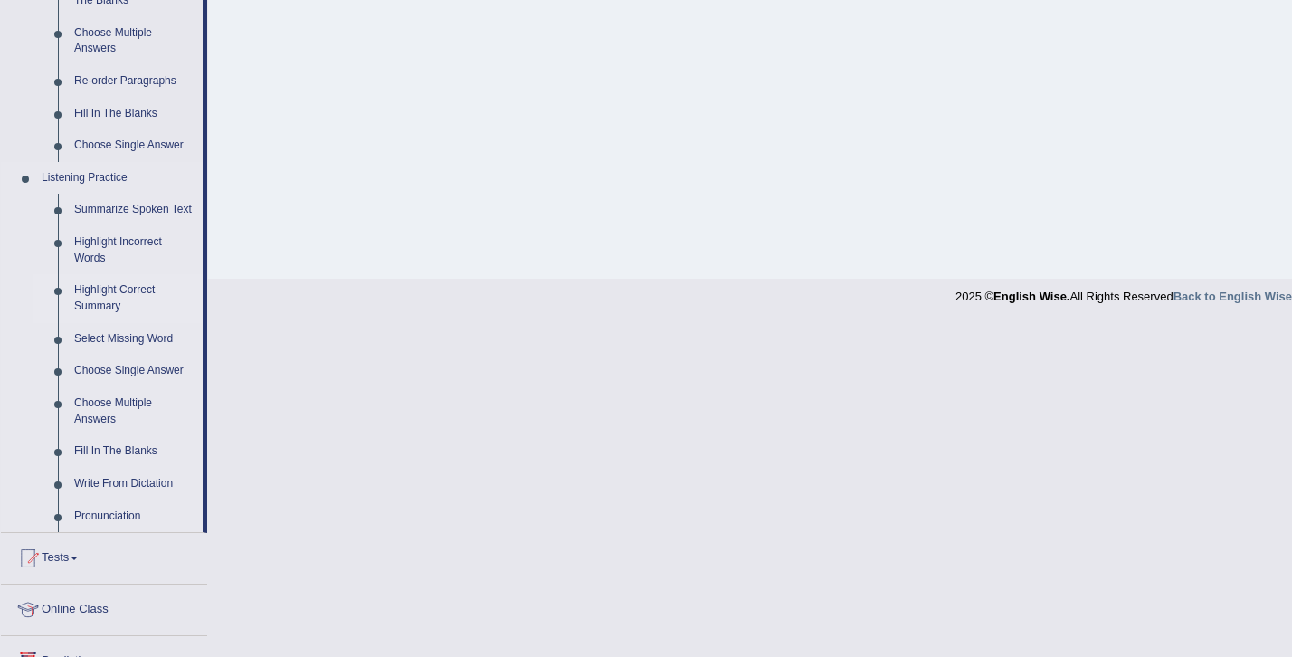
click at [131, 289] on link "Highlight Correct Summary" at bounding box center [134, 298] width 137 height 48
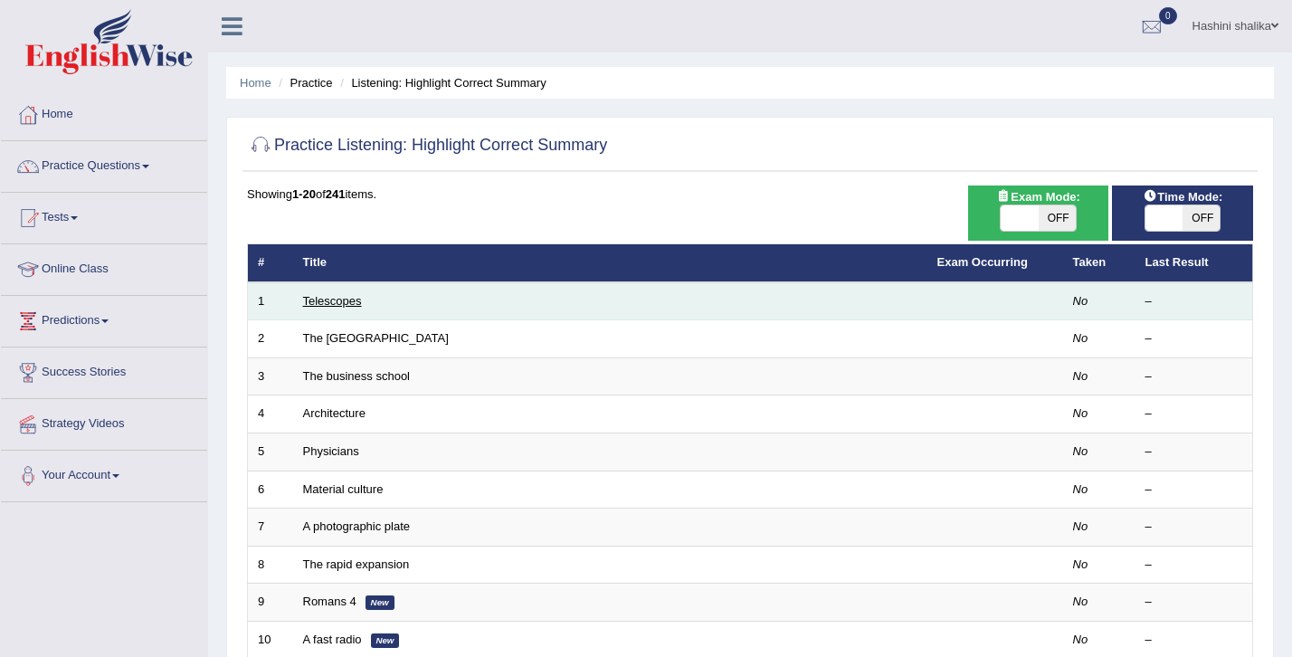
click at [341, 300] on link "Telescopes" at bounding box center [332, 301] width 59 height 14
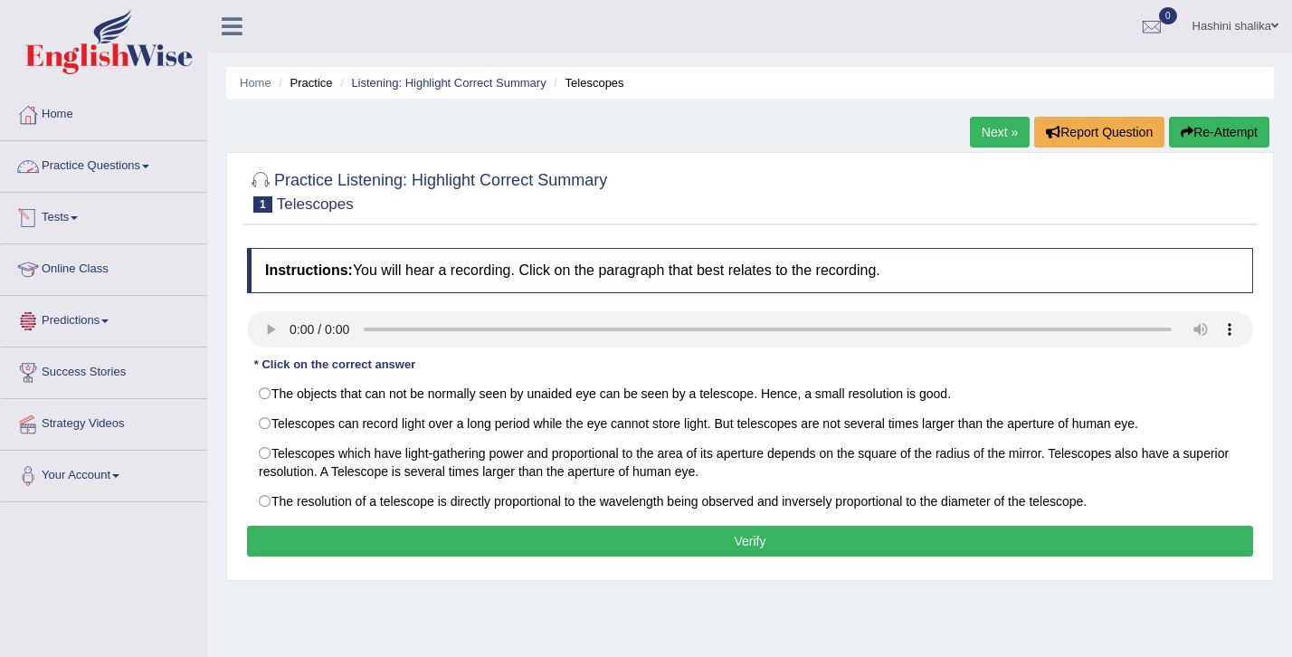
click at [113, 164] on link "Practice Questions" at bounding box center [104, 163] width 206 height 45
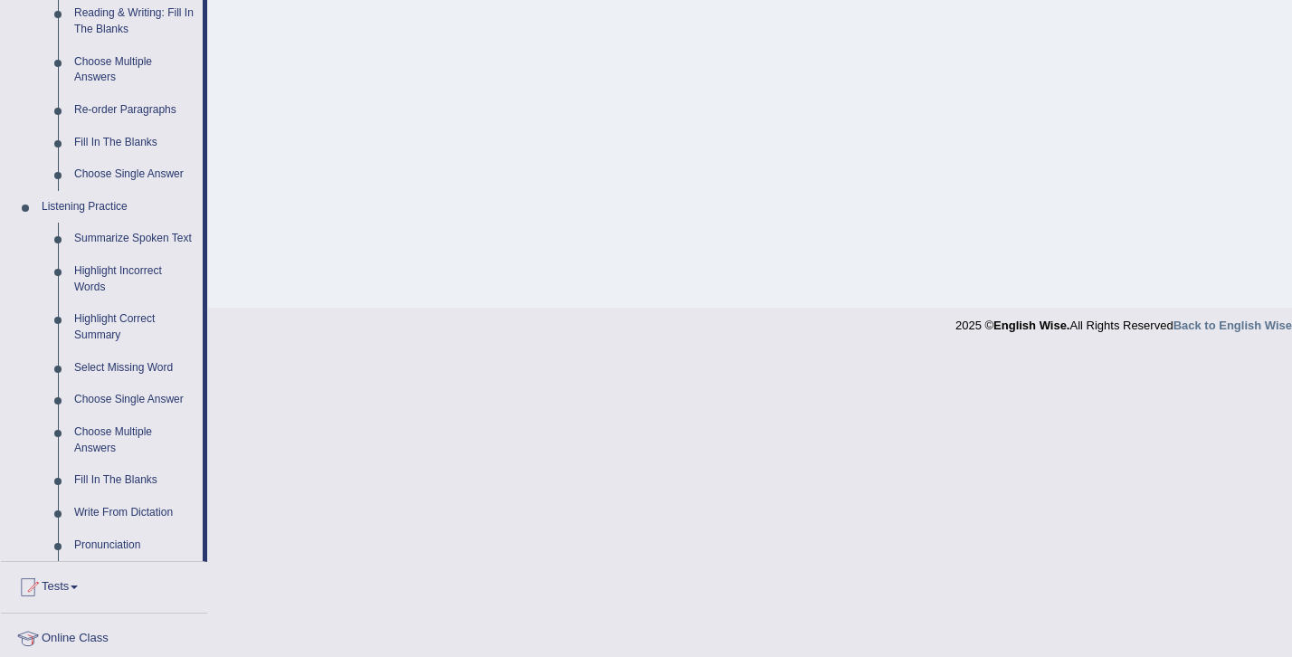
scroll to position [601, 0]
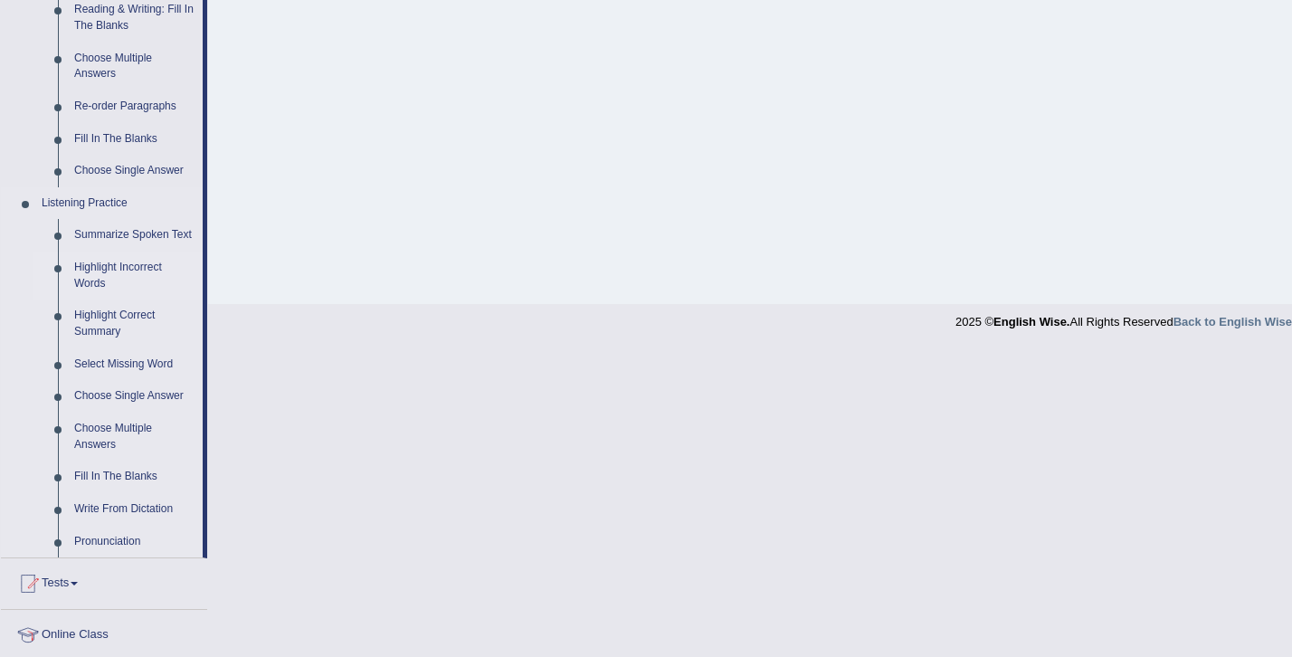
click at [120, 265] on link "Highlight Incorrect Words" at bounding box center [134, 275] width 137 height 48
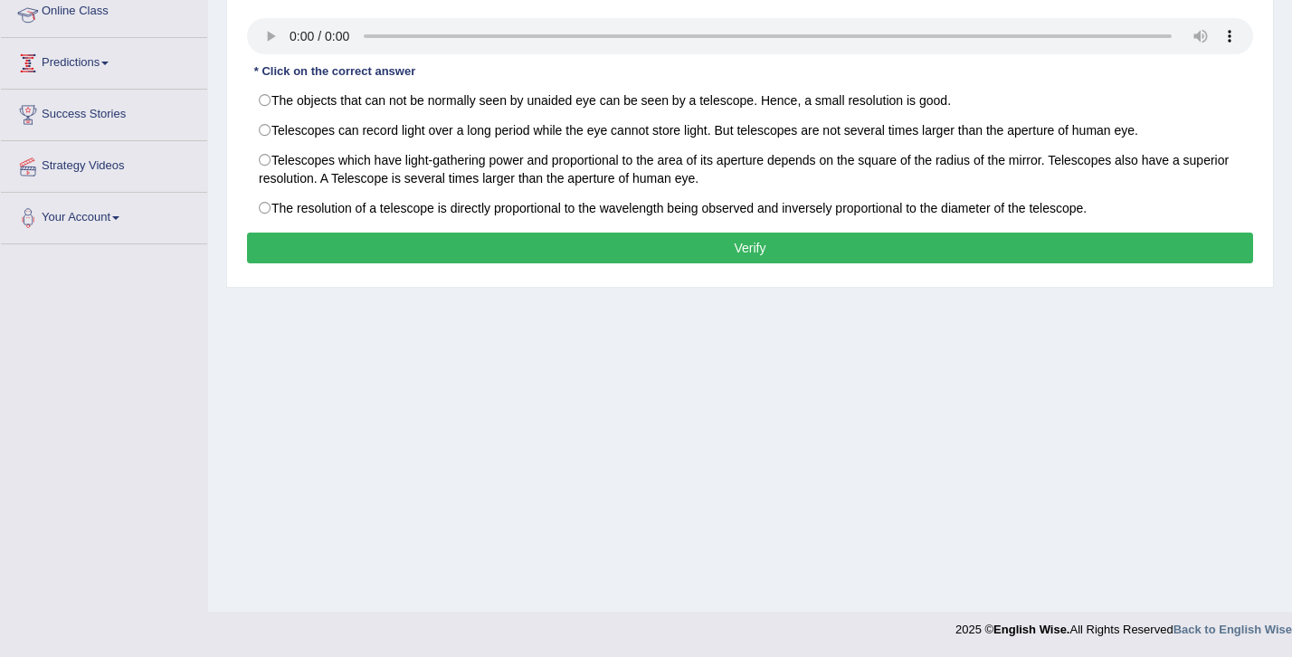
scroll to position [293, 0]
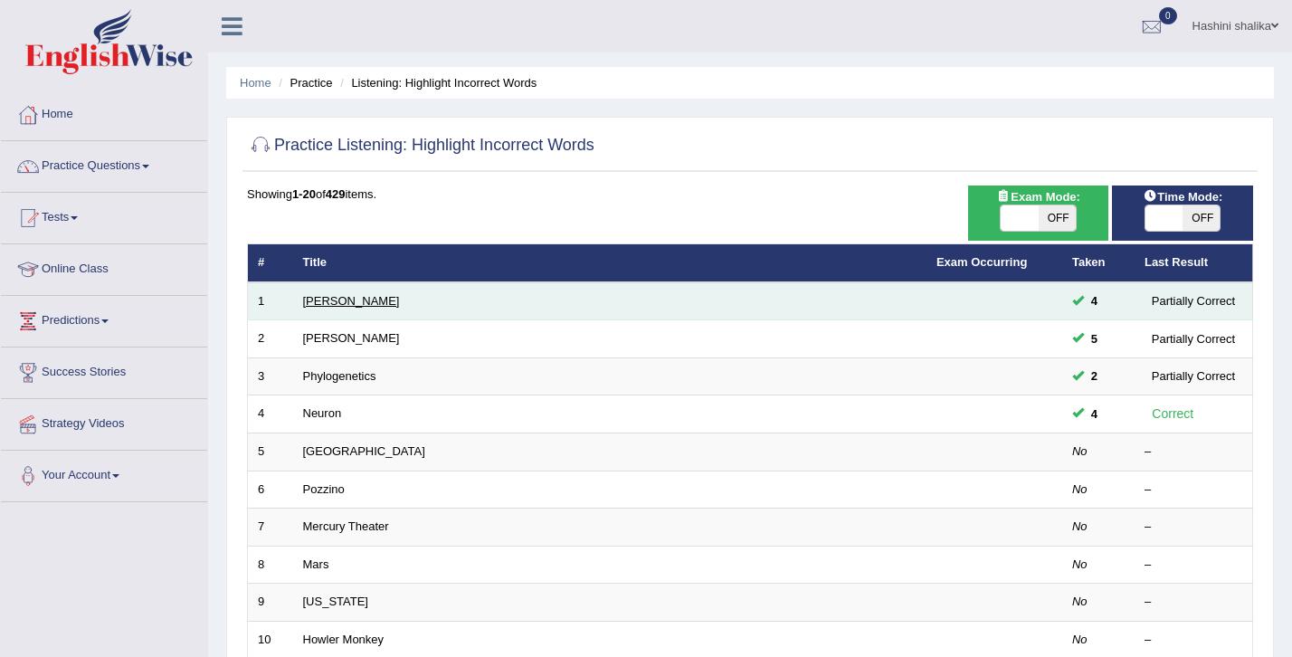
click at [330, 305] on link "[PERSON_NAME]" at bounding box center [351, 301] width 97 height 14
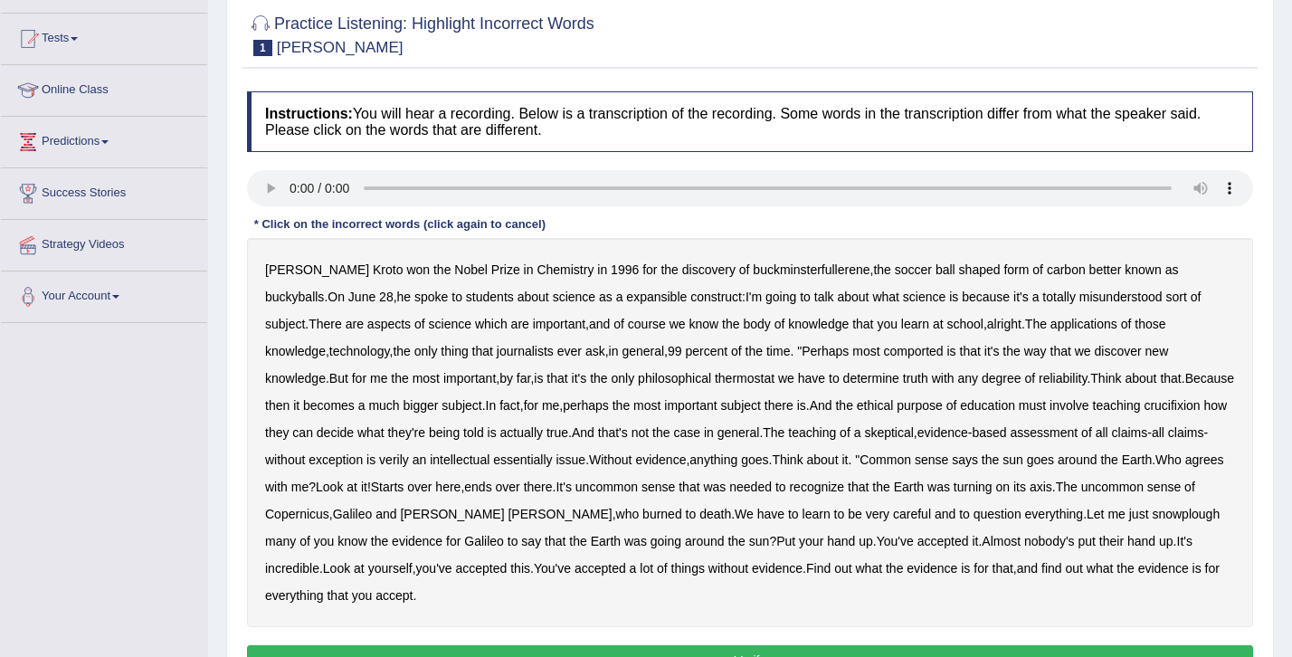
scroll to position [207, 0]
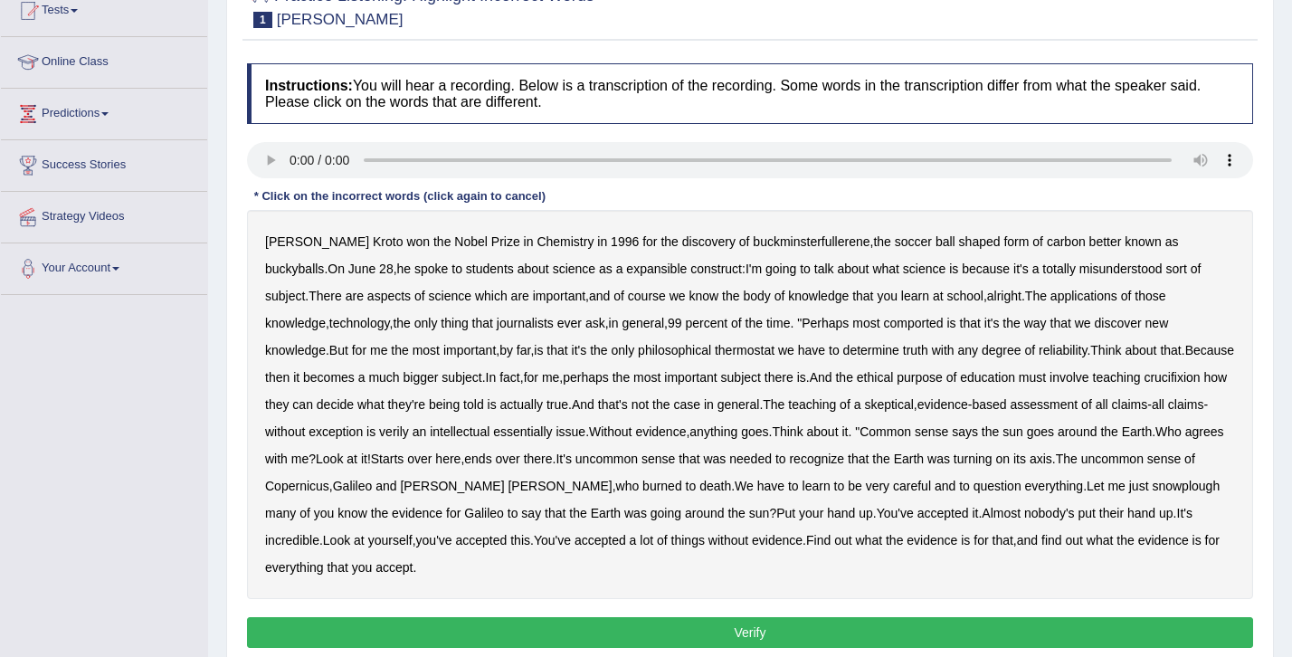
drag, startPoint x: 1297, startPoint y: 318, endPoint x: 1270, endPoint y: 452, distance: 137.5
click at [1270, 452] on div "Practice Listening: Highlight Incorrect Words 1 [PERSON_NAME] Instructions: You…" at bounding box center [750, 319] width 1048 height 705
click at [626, 274] on b "expansible" at bounding box center [656, 268] width 61 height 14
click at [497, 326] on b "journalists" at bounding box center [525, 323] width 57 height 14
click at [883, 327] on b "comported" at bounding box center [913, 323] width 60 height 14
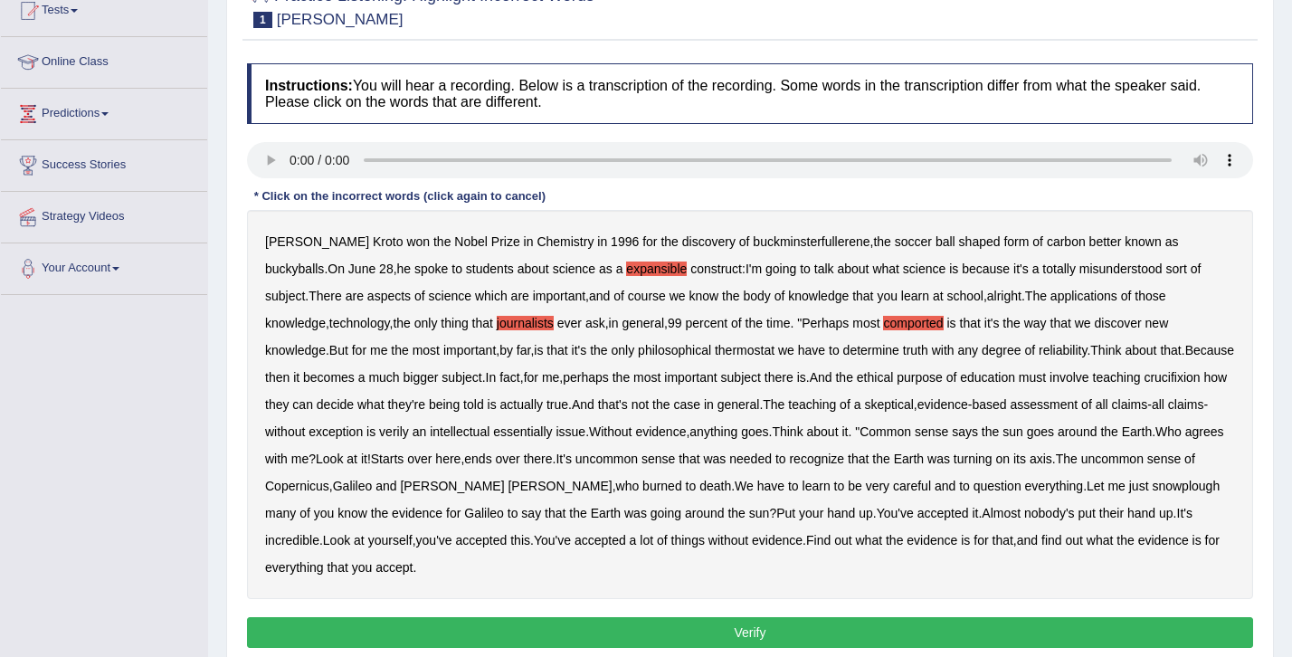
click at [638, 346] on b "philosophical" at bounding box center [674, 350] width 73 height 14
click at [563, 380] on b "perhaps" at bounding box center [586, 377] width 46 height 14
click at [379, 432] on b "verily" at bounding box center [394, 431] width 30 height 14
click at [746, 617] on button "Verify" at bounding box center [750, 632] width 1006 height 31
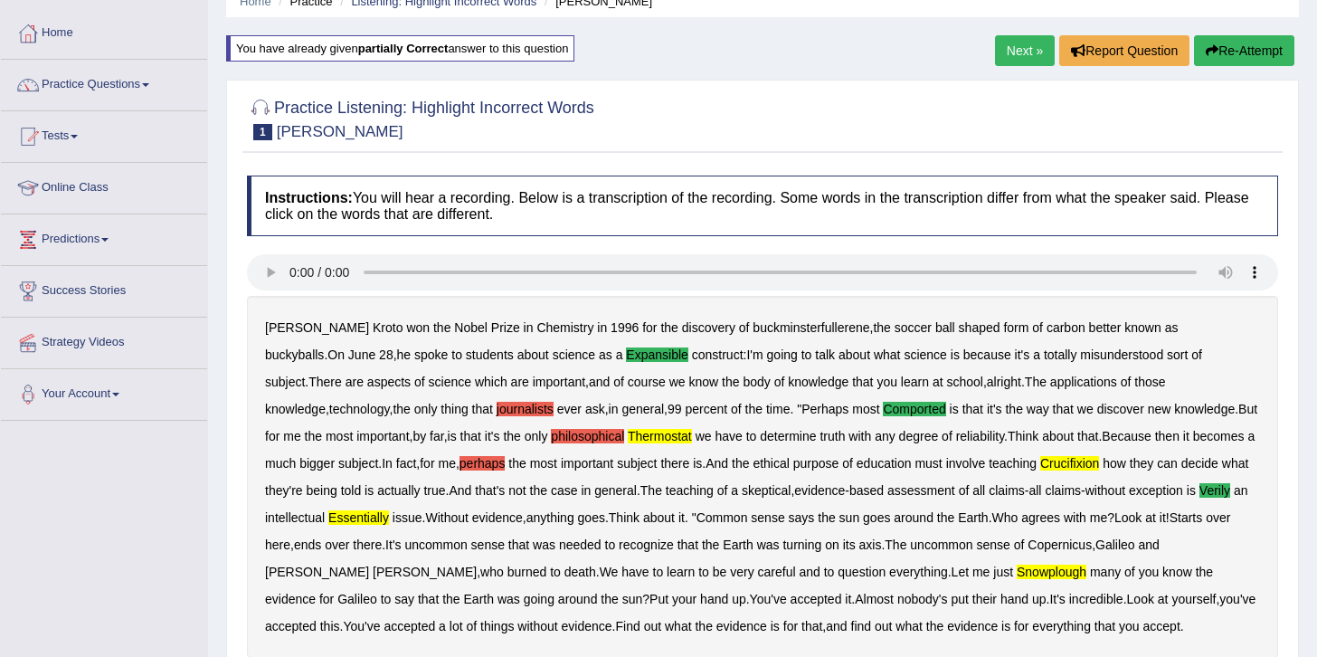
scroll to position [80, 0]
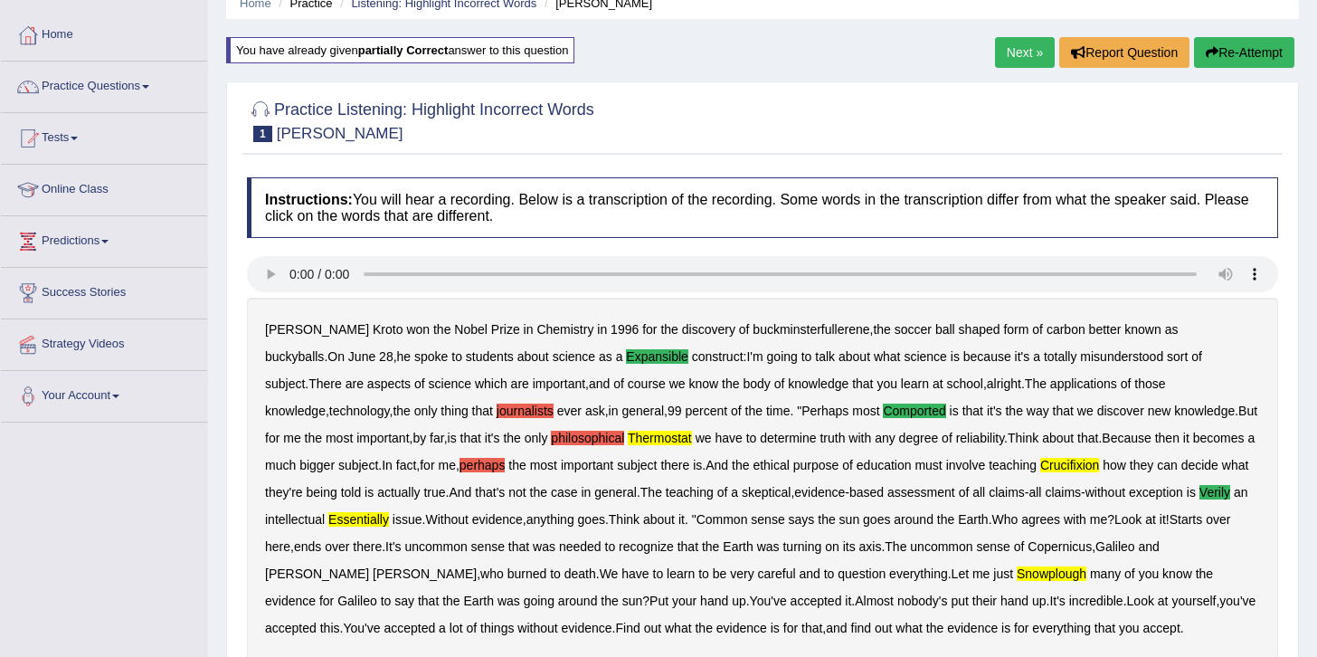
click at [1018, 52] on link "Next »" at bounding box center [1025, 52] width 60 height 31
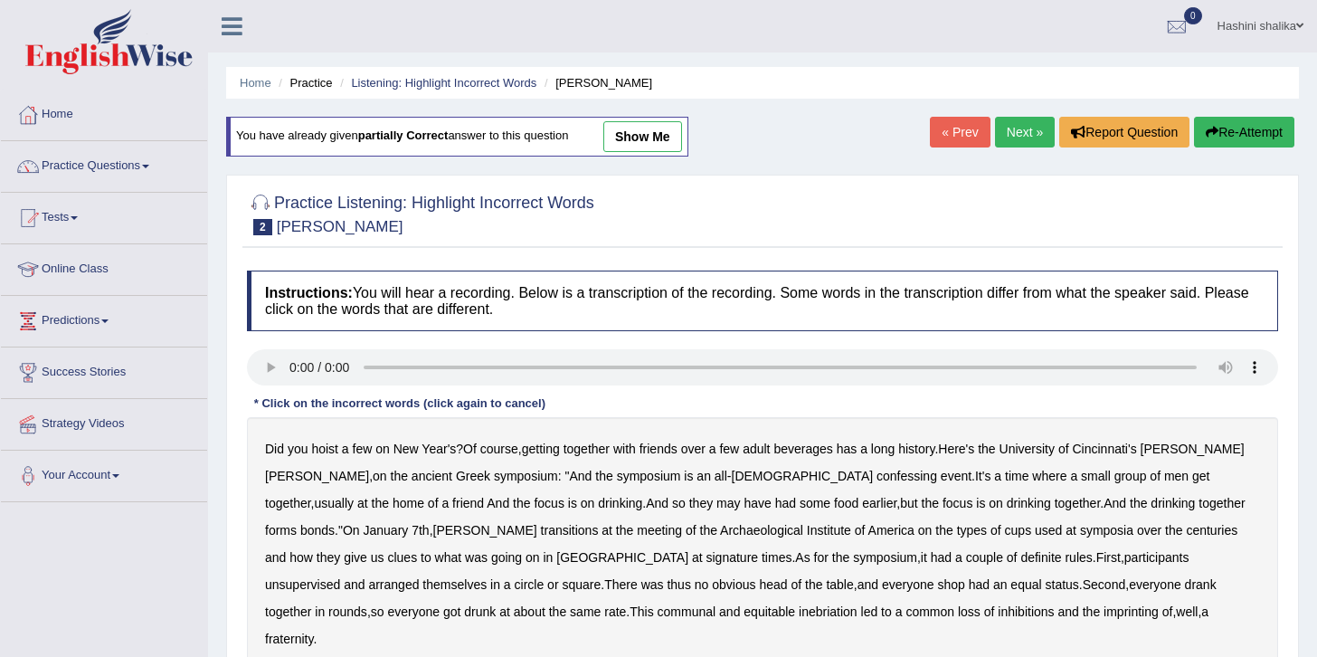
click at [1117, 450] on b "Cincinnati's" at bounding box center [1104, 448] width 64 height 14
click at [684, 485] on div "Did you hoist a few on New Year's ? Of course , getting together with friends o…" at bounding box center [762, 543] width 1031 height 253
click at [877, 478] on b "confessing" at bounding box center [907, 476] width 61 height 14
drag, startPoint x: 381, startPoint y: 612, endPoint x: 353, endPoint y: 620, distance: 29.0
click at [353, 620] on div "Did you hoist a few on New Year's ? Of course , getting together with friends o…" at bounding box center [762, 543] width 1031 height 253
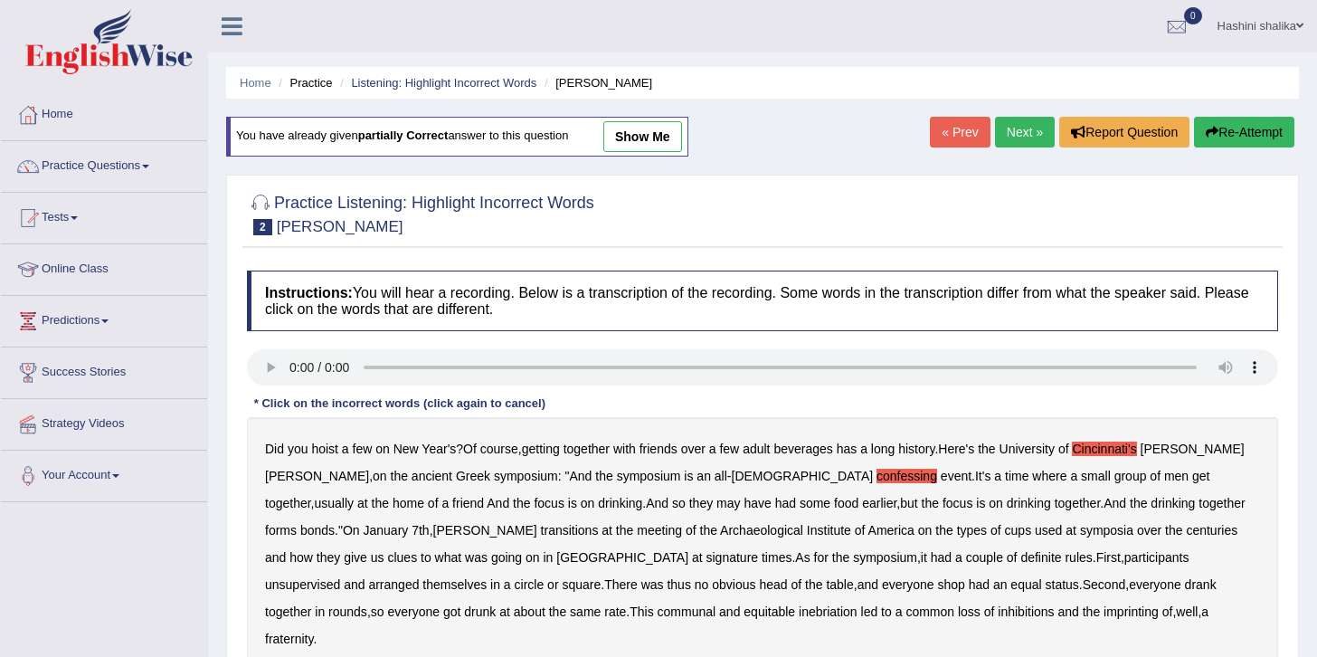
click at [353, 620] on div "Did you hoist a few on New Year's ? Of course , getting together with friends o…" at bounding box center [762, 543] width 1031 height 253
click at [799, 610] on b "inebriation" at bounding box center [828, 611] width 59 height 14
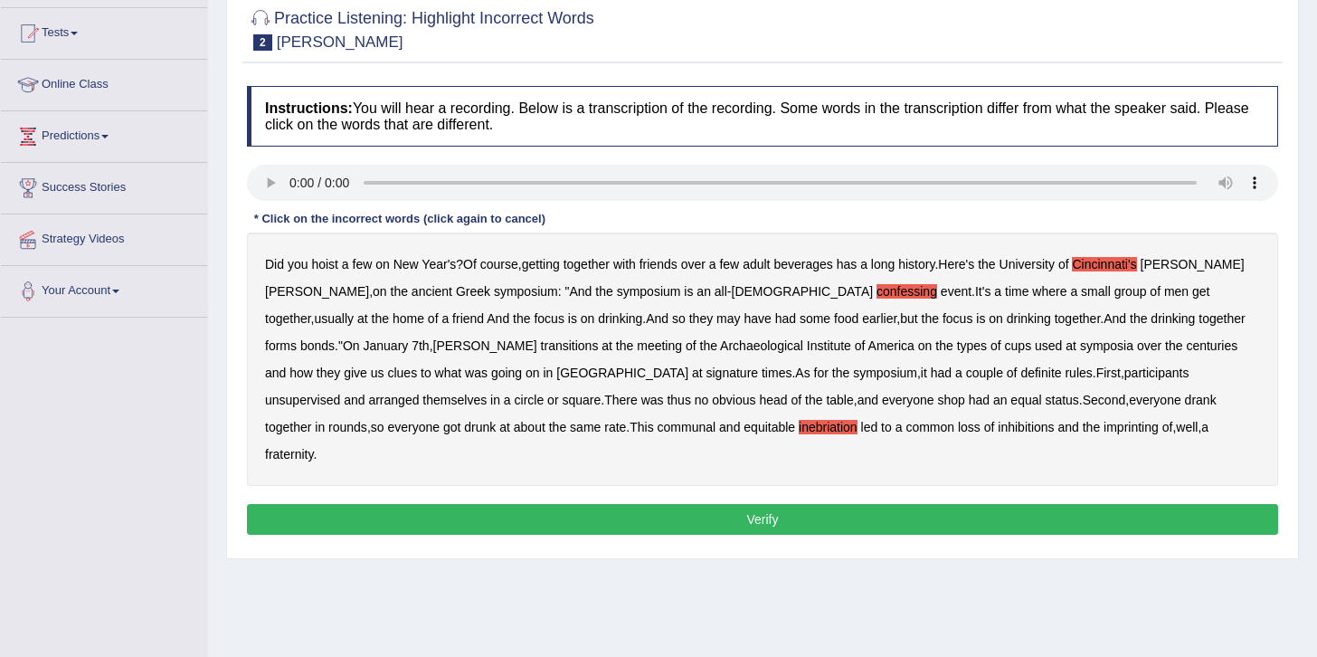
scroll to position [187, 0]
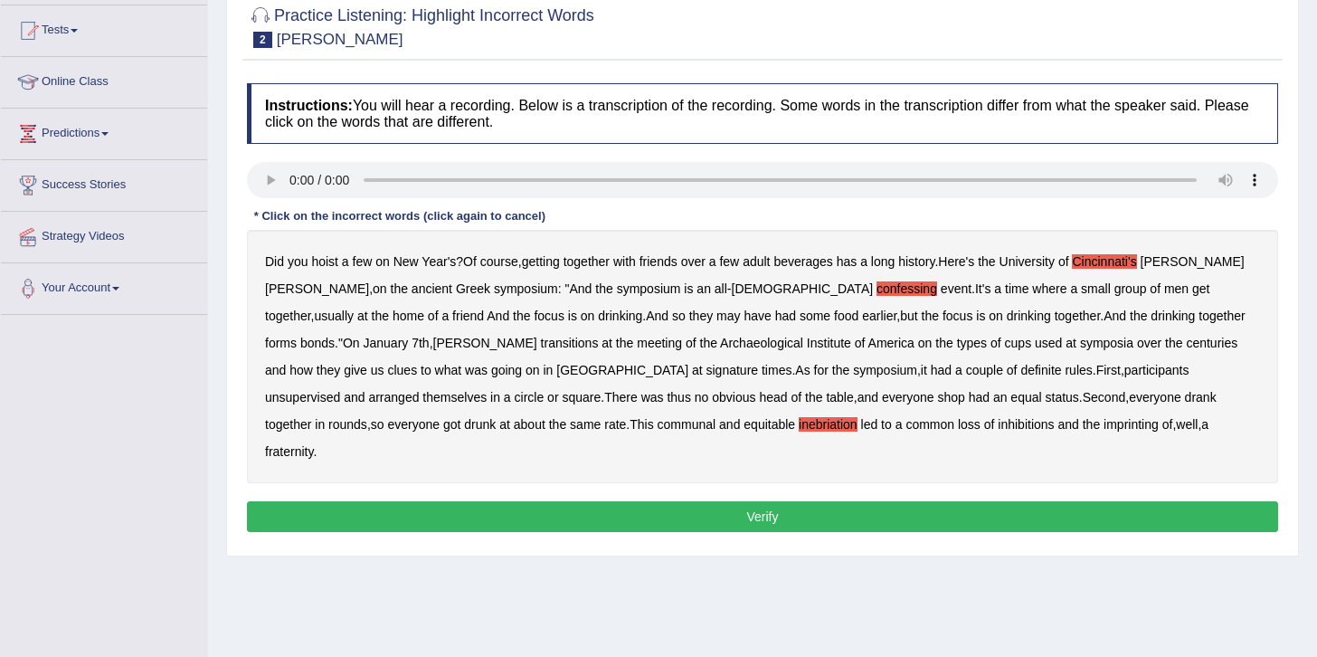
click at [949, 501] on button "Verify" at bounding box center [762, 516] width 1031 height 31
